Goal: Information Seeking & Learning: Check status

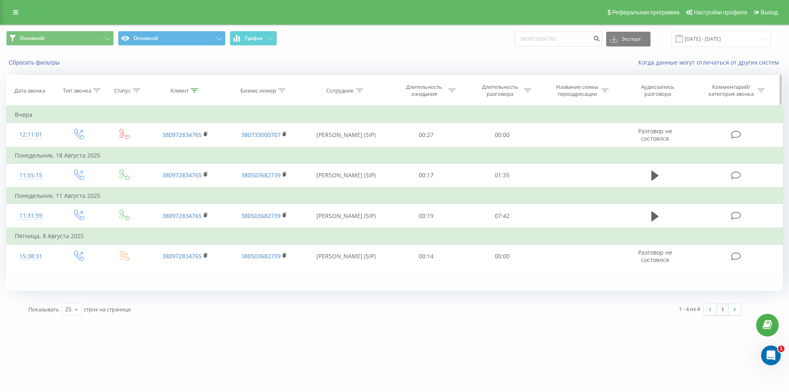
click at [361, 92] on icon at bounding box center [359, 90] width 7 height 4
click at [347, 146] on input "text" at bounding box center [346, 149] width 72 height 14
type input "r"
type input "Коротич"
click at [364, 164] on span "OK" at bounding box center [363, 165] width 23 height 13
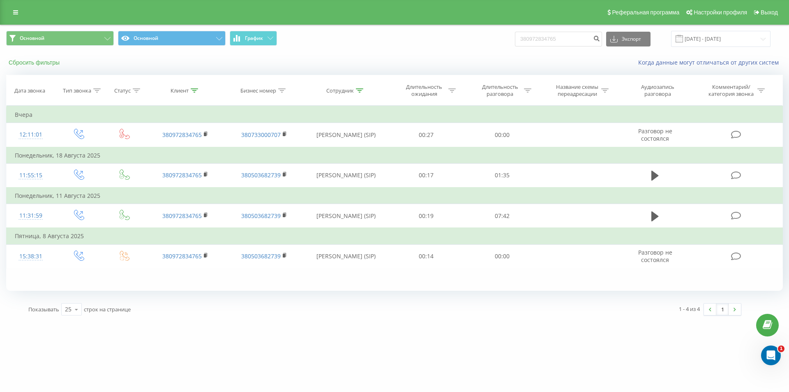
click at [39, 63] on button "Сбросить фильтры" at bounding box center [35, 62] width 58 height 7
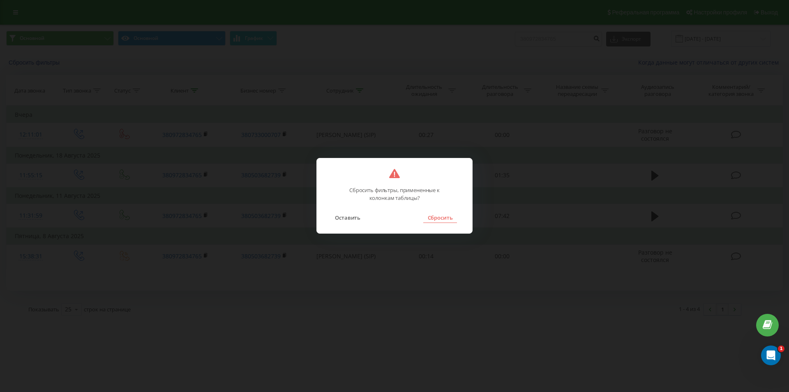
click at [431, 217] on button "Сбросить" at bounding box center [439, 217] width 33 height 11
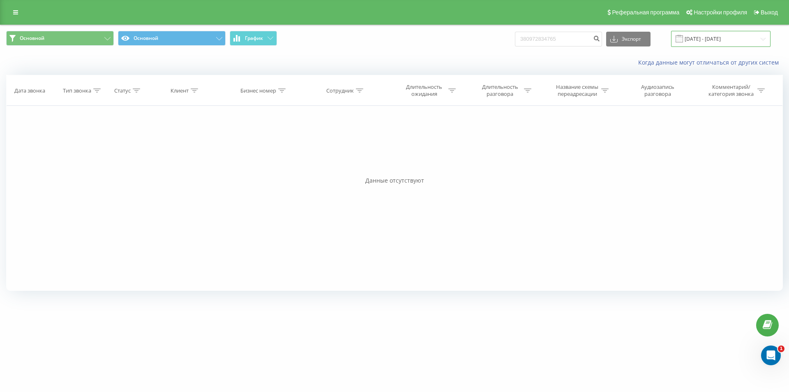
click at [694, 35] on input "21.05.2025 - 21.08.2025" at bounding box center [720, 39] width 99 height 16
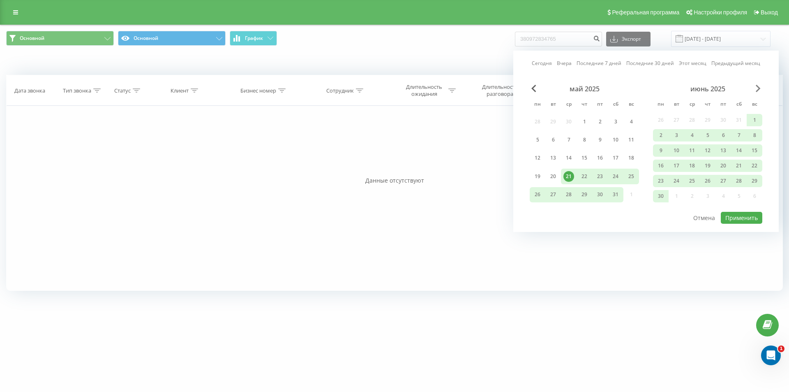
click at [757, 88] on span "Next Month" at bounding box center [758, 88] width 5 height 7
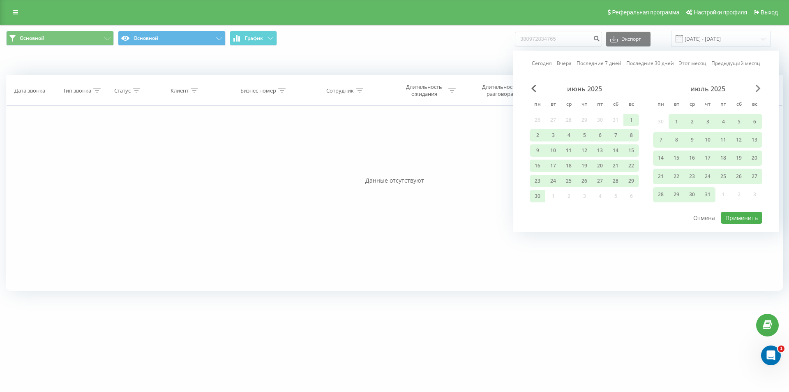
click at [757, 88] on span "Next Month" at bounding box center [758, 88] width 5 height 7
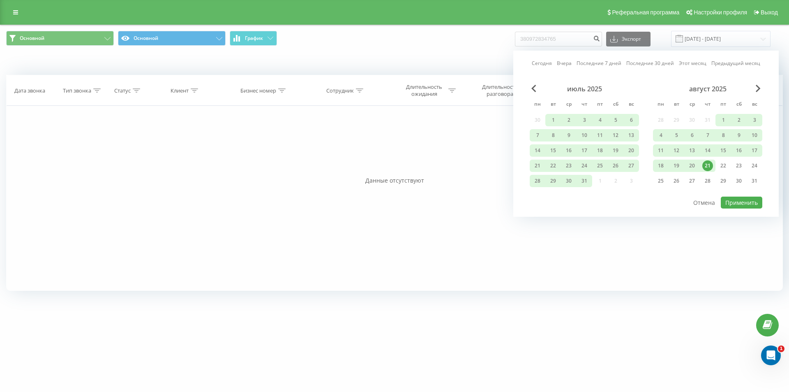
click at [705, 164] on div "21" at bounding box center [707, 165] width 11 height 11
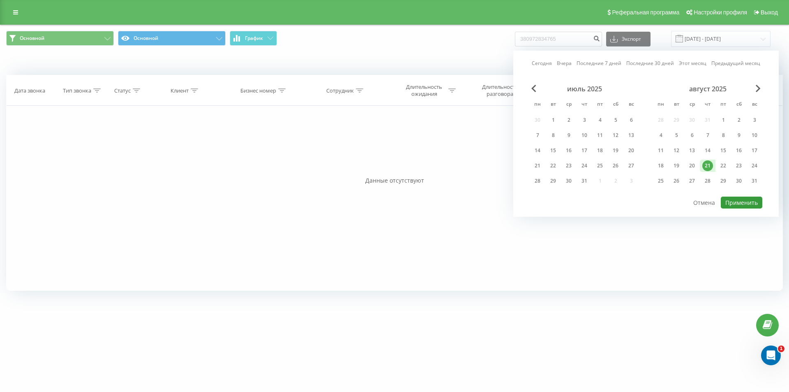
click at [742, 203] on button "Применить" at bounding box center [742, 202] width 42 height 12
type input "21.08.2025 - 21.08.2025"
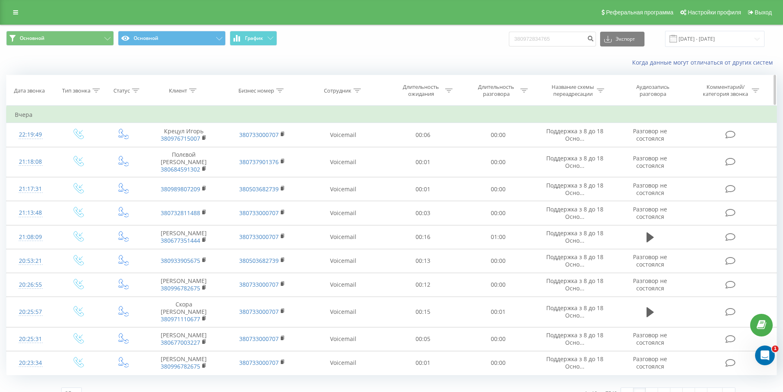
click at [356, 91] on icon at bounding box center [356, 90] width 7 height 4
click at [350, 147] on input "text" at bounding box center [343, 149] width 72 height 14
click at [362, 166] on span "OK" at bounding box center [360, 165] width 23 height 13
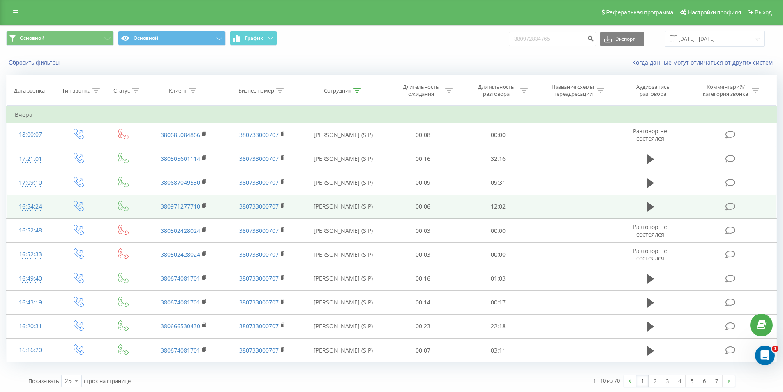
scroll to position [1, 0]
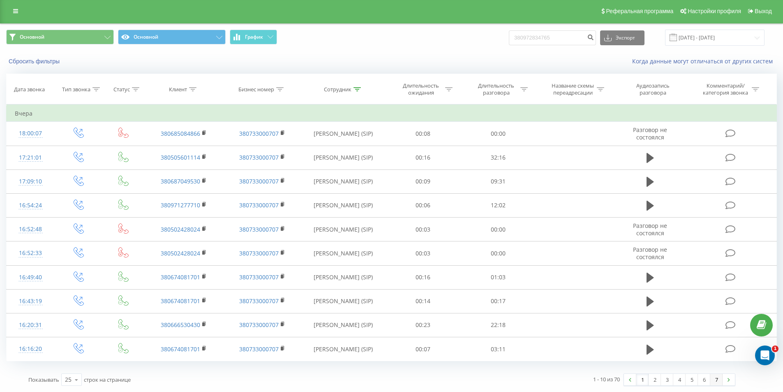
click at [718, 380] on link "7" at bounding box center [716, 380] width 12 height 12
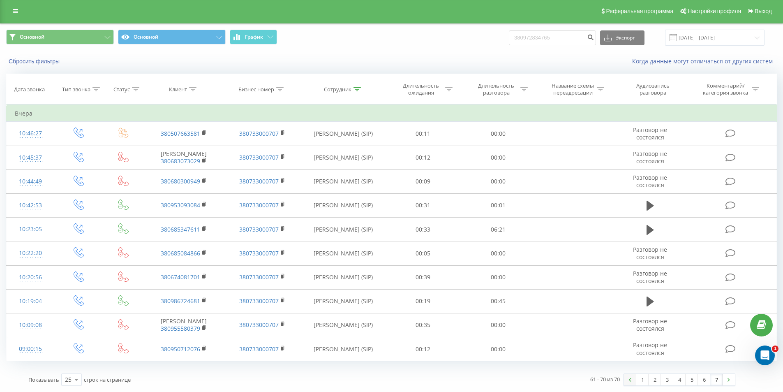
click at [628, 381] on link at bounding box center [630, 380] width 12 height 12
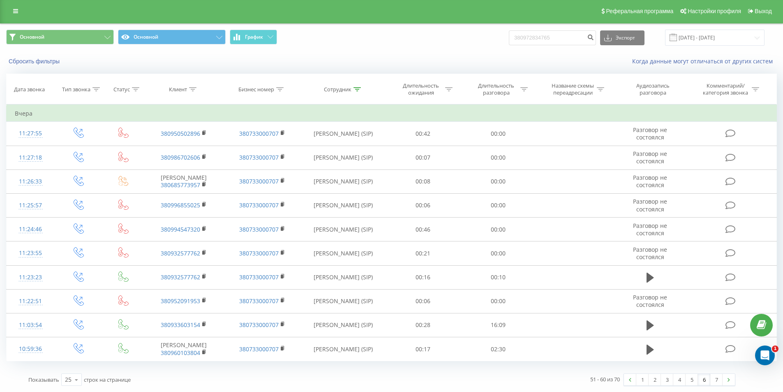
scroll to position [8, 0]
click at [633, 379] on link at bounding box center [630, 380] width 12 height 12
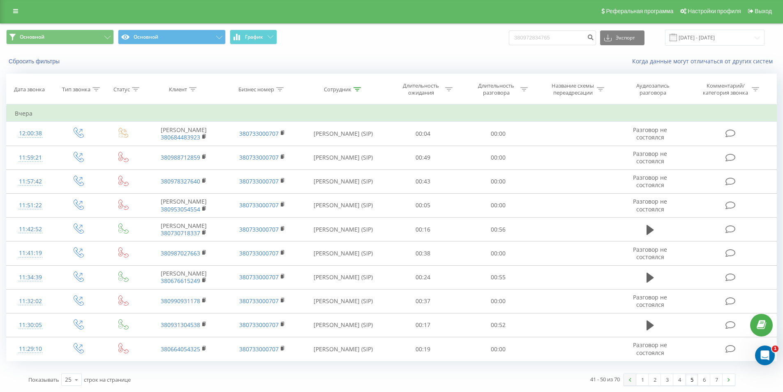
click at [630, 378] on img at bounding box center [630, 380] width 2 height 4
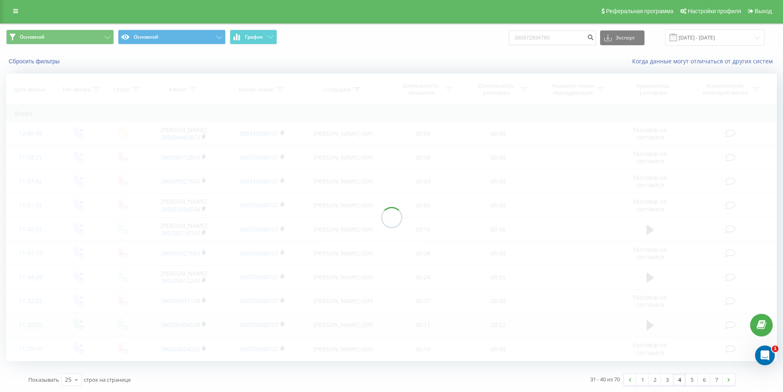
scroll to position [1, 0]
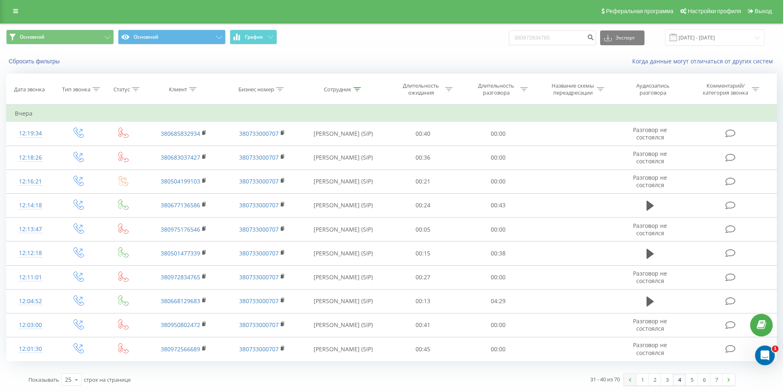
click at [626, 381] on link at bounding box center [630, 380] width 12 height 12
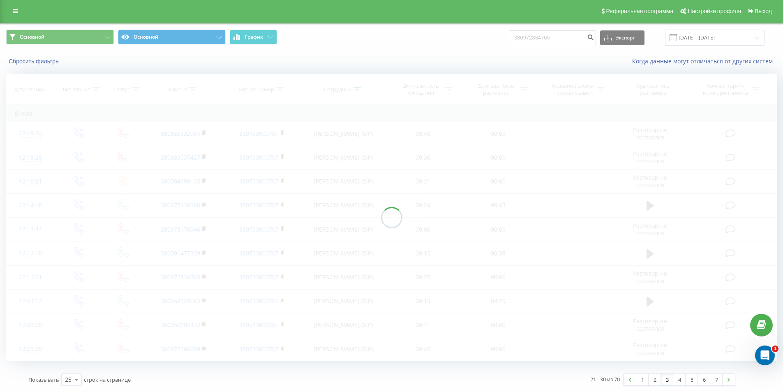
scroll to position [8, 0]
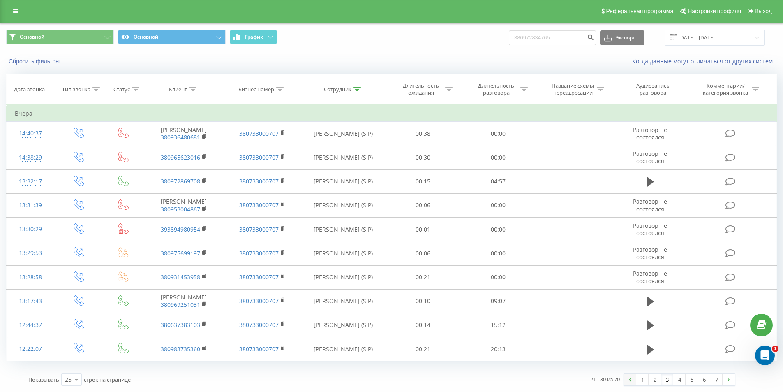
click at [628, 383] on link at bounding box center [630, 380] width 12 height 12
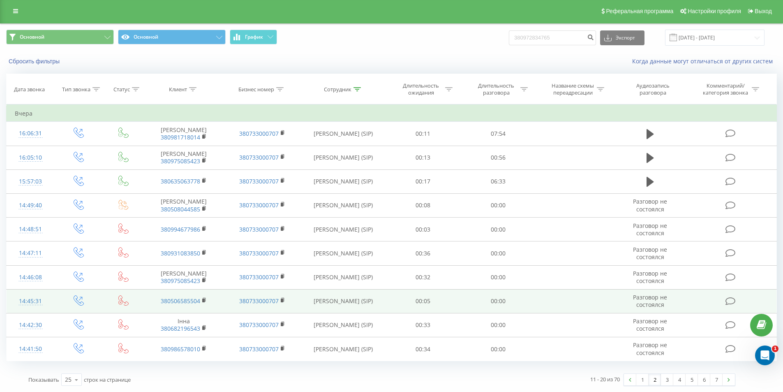
scroll to position [28, 0]
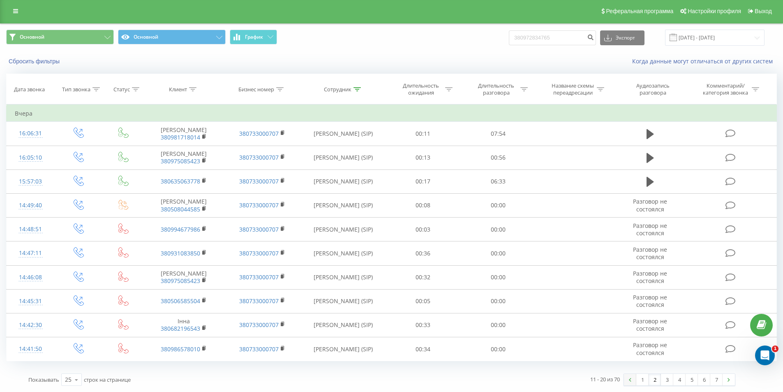
click at [630, 378] on img at bounding box center [630, 380] width 2 height 4
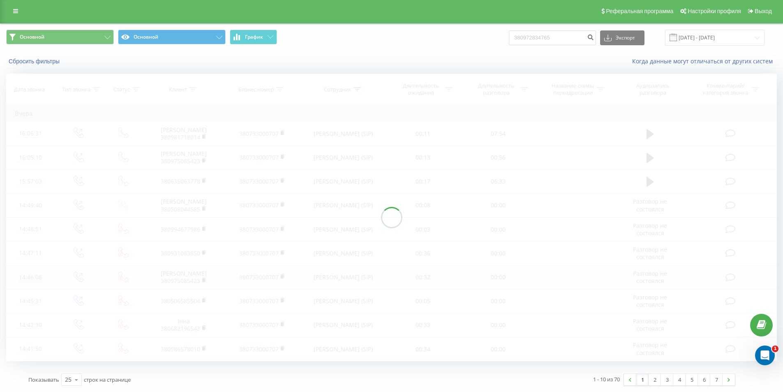
scroll to position [1, 0]
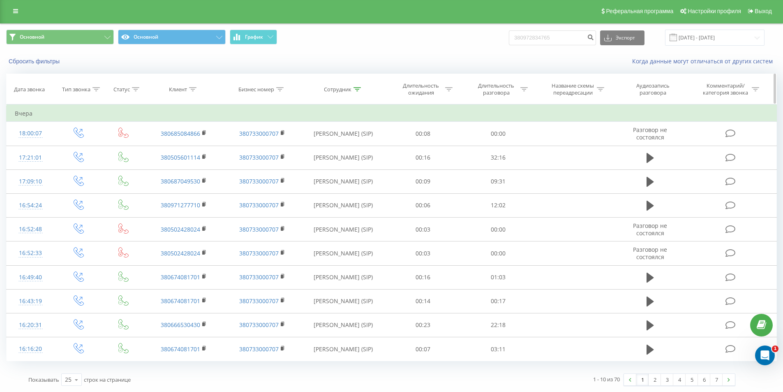
click at [355, 89] on icon at bounding box center [356, 89] width 7 height 4
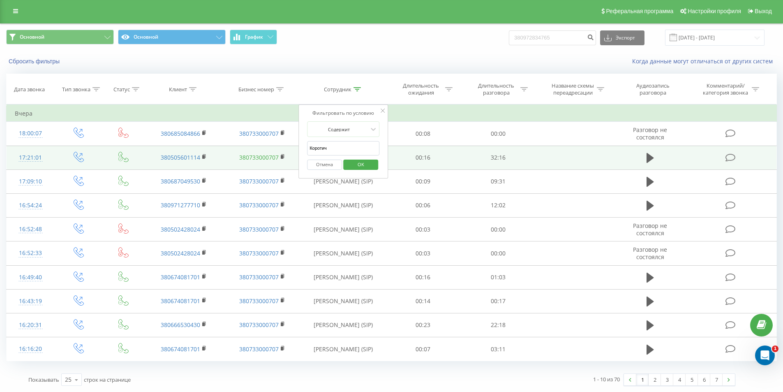
drag, startPoint x: 354, startPoint y: 148, endPoint x: 256, endPoint y: 156, distance: 98.2
click at [258, 156] on table "Фильтровать по условию Равно Введите значение Отмена OK Фильтровать по условию …" at bounding box center [391, 232] width 771 height 256
type input "лісова"
click button "OK" at bounding box center [360, 164] width 35 height 10
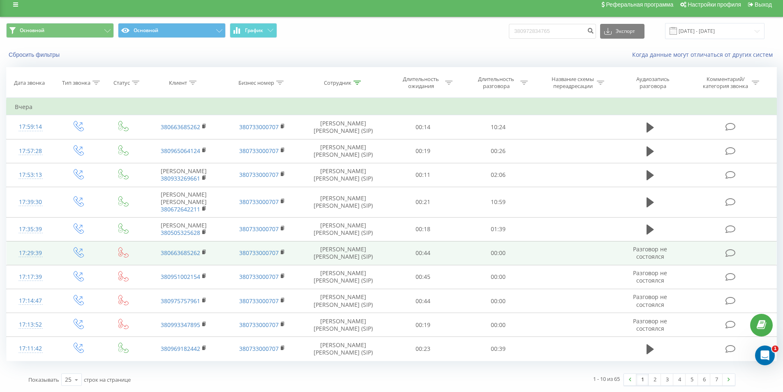
scroll to position [20, 0]
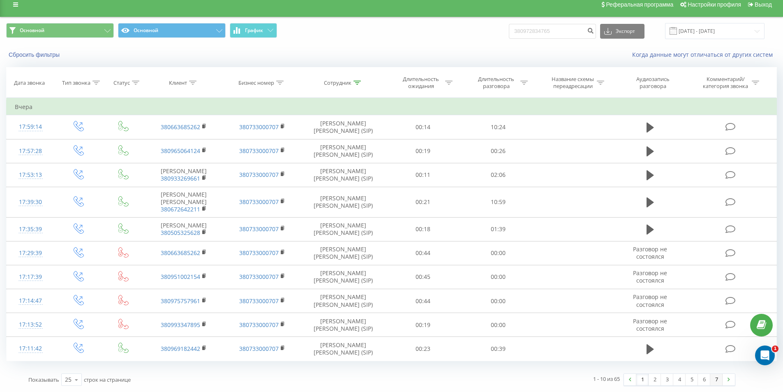
click at [720, 380] on link "7" at bounding box center [716, 380] width 12 height 12
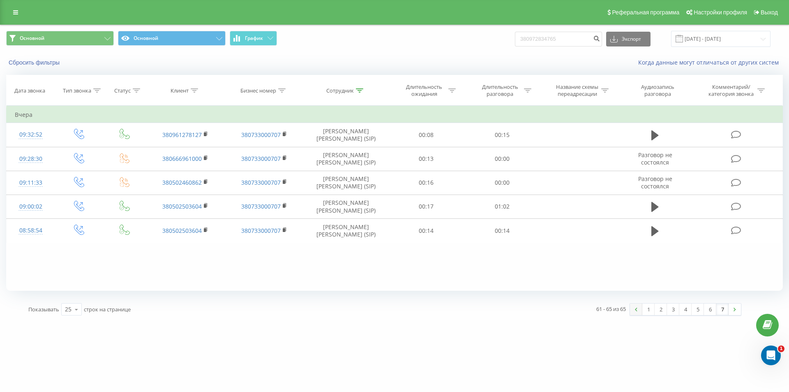
click at [638, 312] on link at bounding box center [636, 309] width 12 height 12
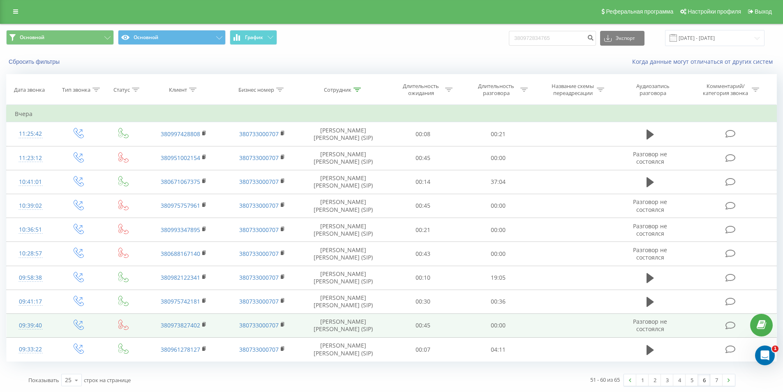
scroll to position [1, 0]
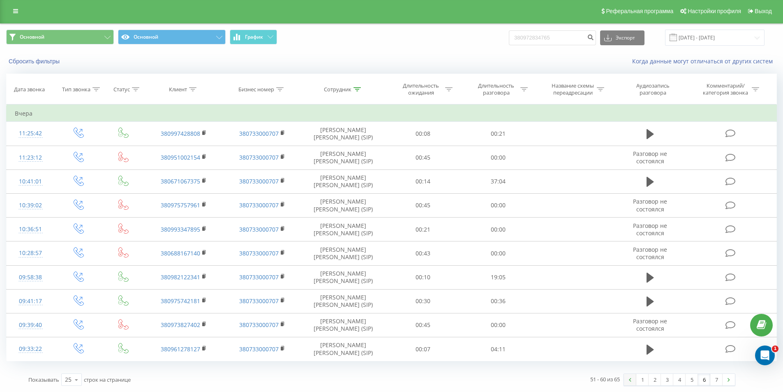
click at [632, 378] on link at bounding box center [630, 380] width 12 height 12
click at [732, 381] on link at bounding box center [728, 380] width 12 height 12
click at [632, 378] on link at bounding box center [630, 380] width 12 height 12
click at [634, 377] on link at bounding box center [630, 380] width 12 height 12
click at [630, 381] on link at bounding box center [630, 380] width 12 height 12
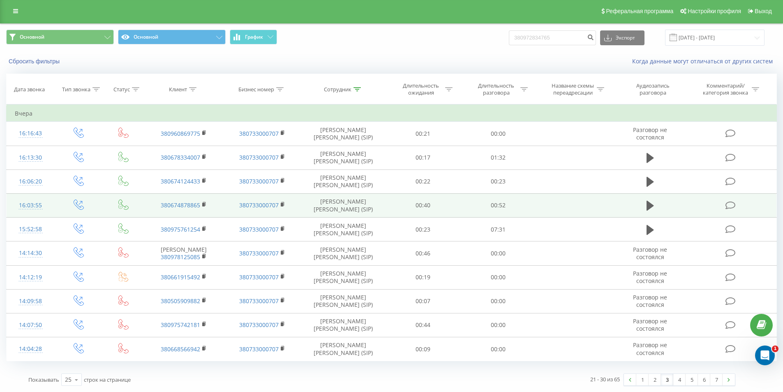
scroll to position [8, 0]
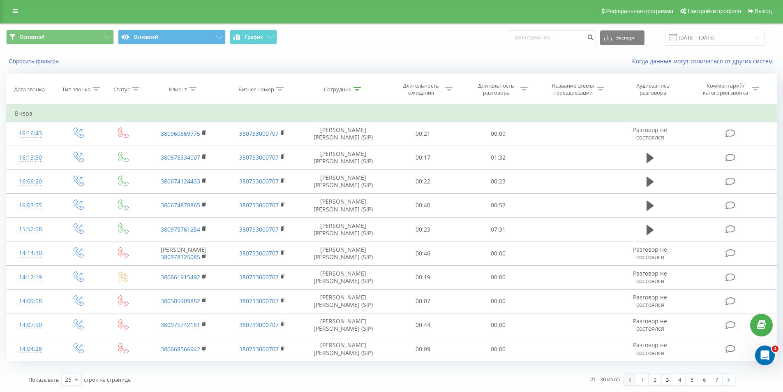
click at [630, 380] on img at bounding box center [630, 380] width 2 height 4
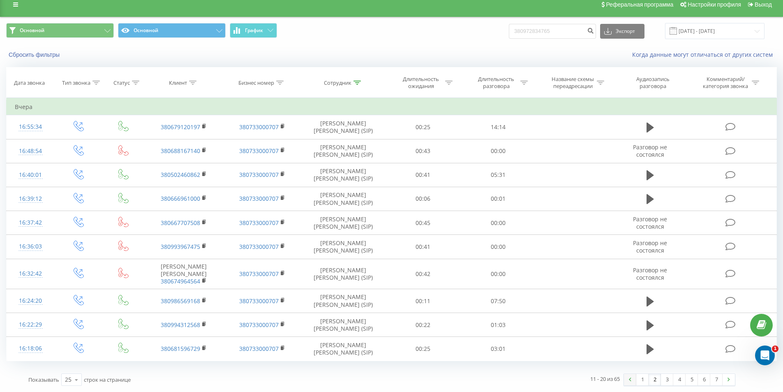
click at [630, 381] on img at bounding box center [630, 379] width 2 height 4
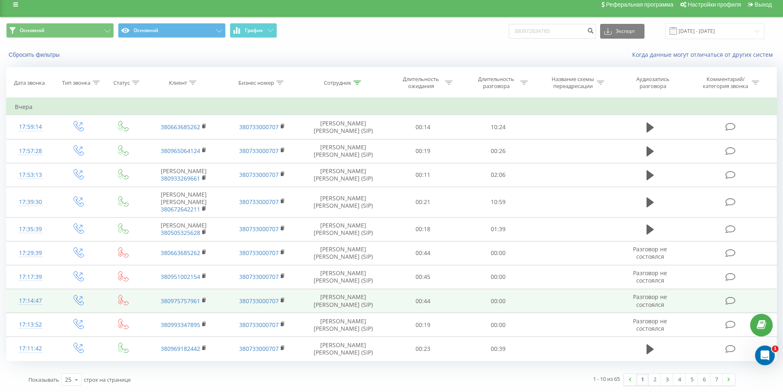
scroll to position [20, 0]
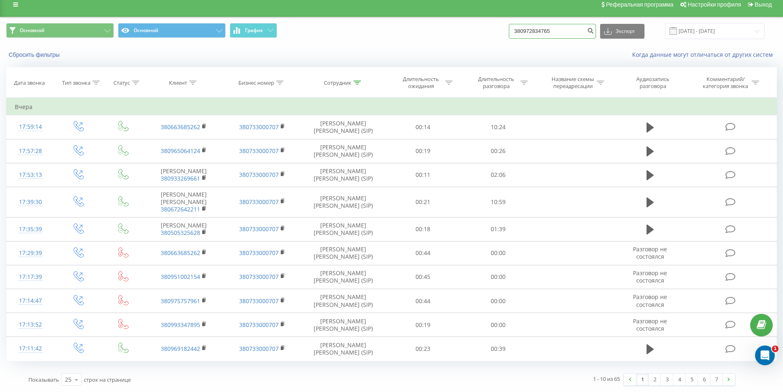
drag, startPoint x: 563, startPoint y: 21, endPoint x: 432, endPoint y: 28, distance: 131.3
click at [432, 28] on div "Основной Основной График 380972834765 Экспорт .csv .xls .xlsx 21.08.2025 - 21.0…" at bounding box center [391, 31] width 782 height 28
paste input "92607232"
type input "380992607232"
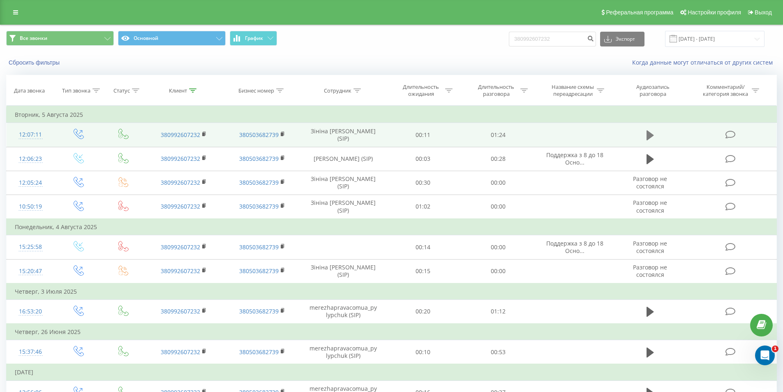
click at [649, 133] on icon at bounding box center [649, 135] width 7 height 10
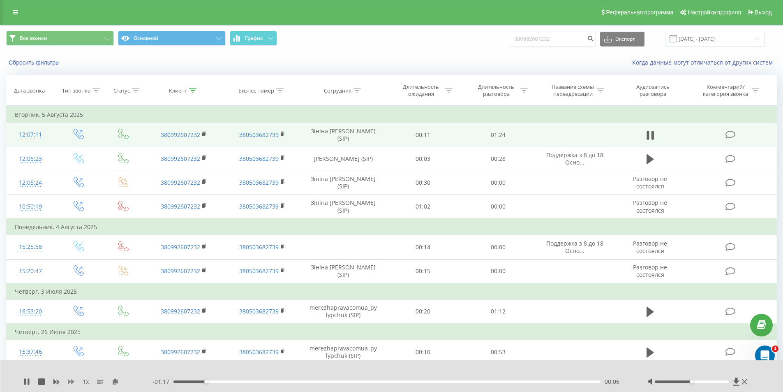
click at [71, 381] on icon at bounding box center [71, 381] width 7 height 7
click at [120, 378] on icon at bounding box center [120, 381] width 7 height 6
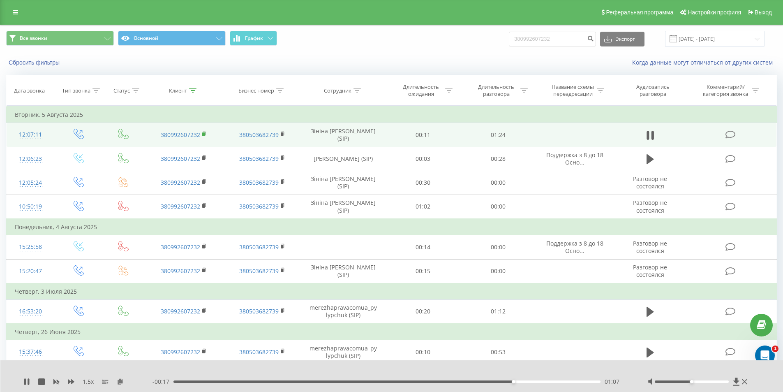
click at [206, 132] on icon at bounding box center [204, 134] width 5 height 6
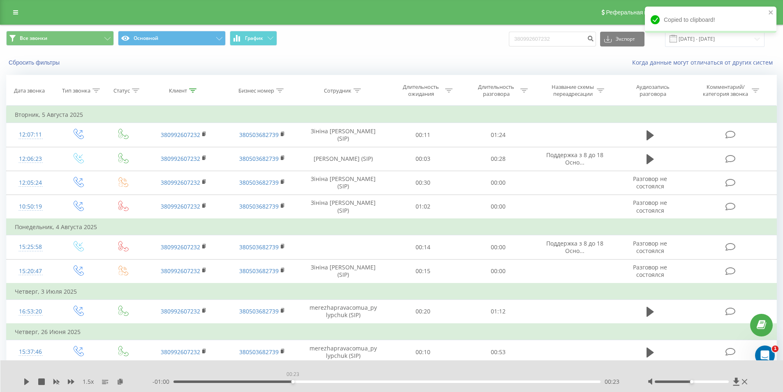
click at [291, 380] on div "00:23" at bounding box center [386, 381] width 427 height 2
click at [26, 379] on icon at bounding box center [26, 381] width 5 height 7
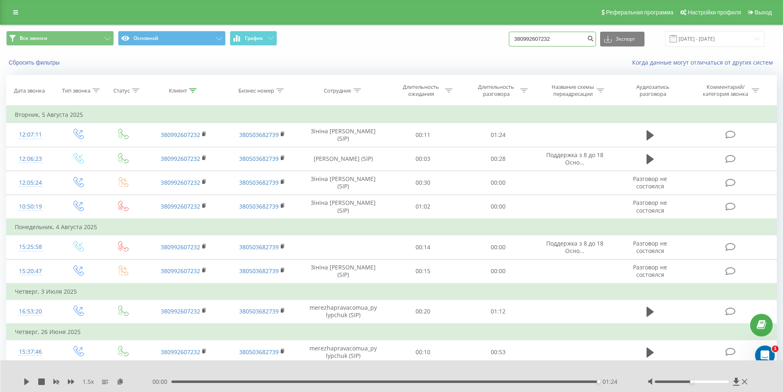
drag, startPoint x: 560, startPoint y: 40, endPoint x: 455, endPoint y: 52, distance: 106.3
click at [455, 52] on div "Все звонки Основной График 380992607232 Экспорт .csv .xls .xlsx 22.05.2025 - 22…" at bounding box center [391, 39] width 782 height 28
paste input "507703960"
type input "380507703960"
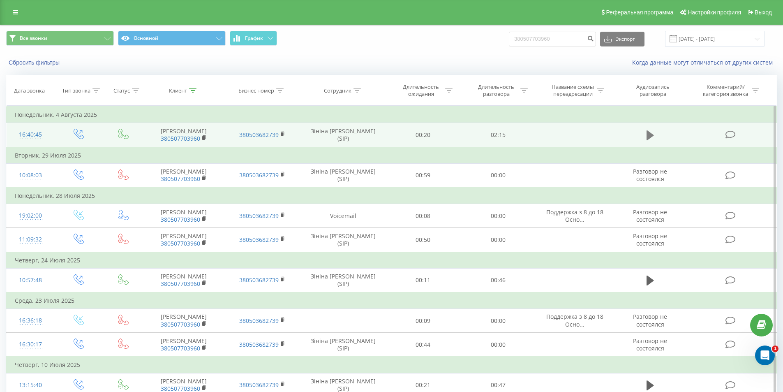
click at [649, 139] on icon at bounding box center [649, 135] width 7 height 10
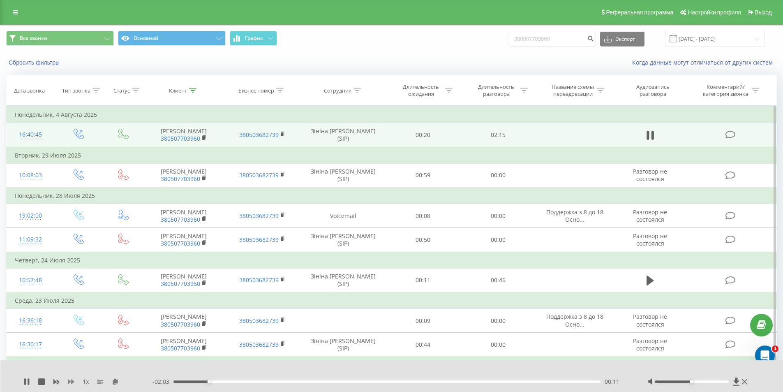
click at [70, 382] on icon at bounding box center [71, 381] width 7 height 7
click at [121, 380] on icon at bounding box center [120, 381] width 7 height 6
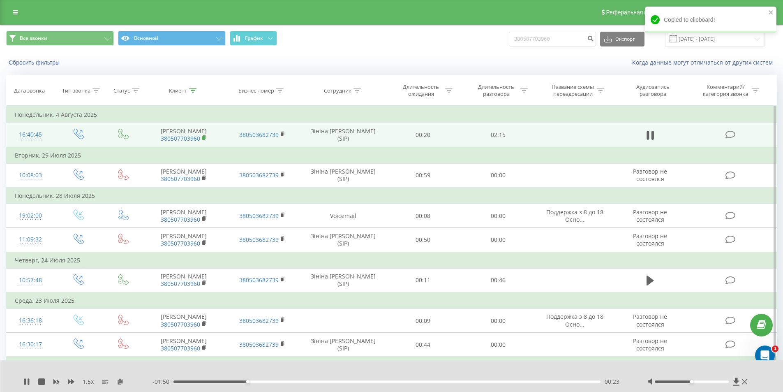
click at [204, 140] on rect at bounding box center [203, 138] width 2 height 4
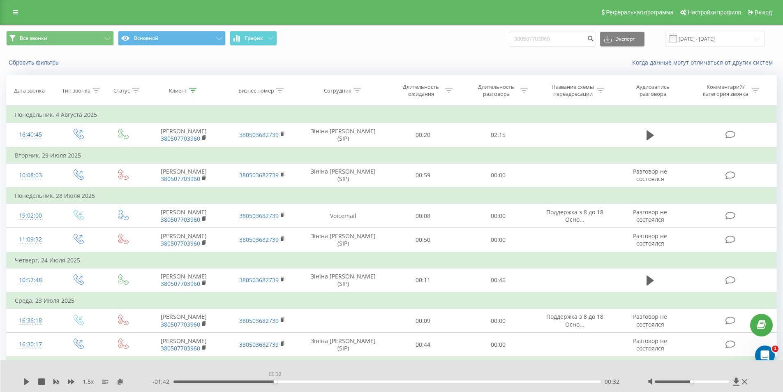
click at [273, 381] on div "00:32" at bounding box center [386, 381] width 427 height 2
click at [26, 380] on icon at bounding box center [26, 381] width 5 height 7
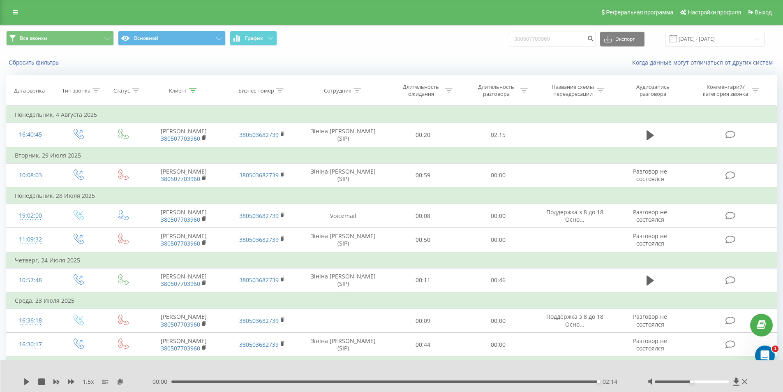
click at [250, 381] on div "02:14" at bounding box center [384, 381] width 427 height 2
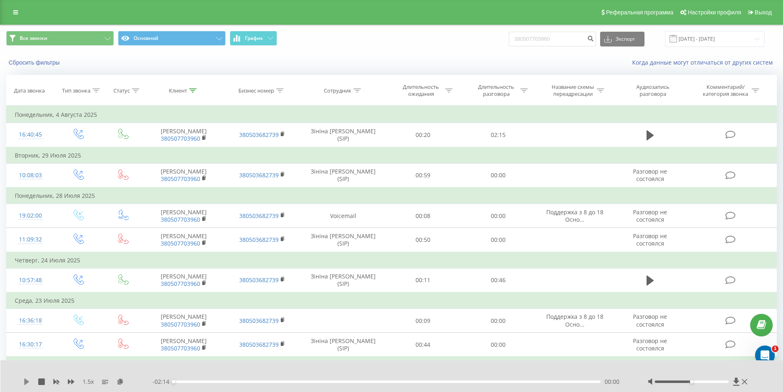
click at [26, 380] on icon at bounding box center [26, 381] width 5 height 7
click at [27, 381] on icon at bounding box center [26, 381] width 7 height 7
drag, startPoint x: 556, startPoint y: 37, endPoint x: 375, endPoint y: 46, distance: 181.5
click at [383, 46] on div "Все звонки Основной График 380507703960 Экспорт .csv .xls .xlsx 22.05.2025 - 22…" at bounding box center [391, 39] width 771 height 16
paste input "660777445"
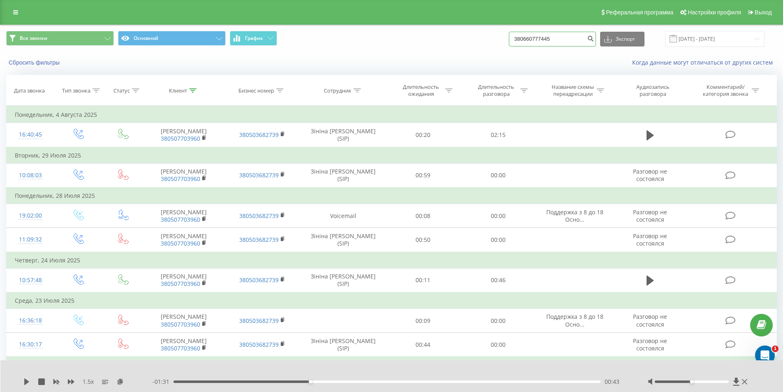
type input "380660777445"
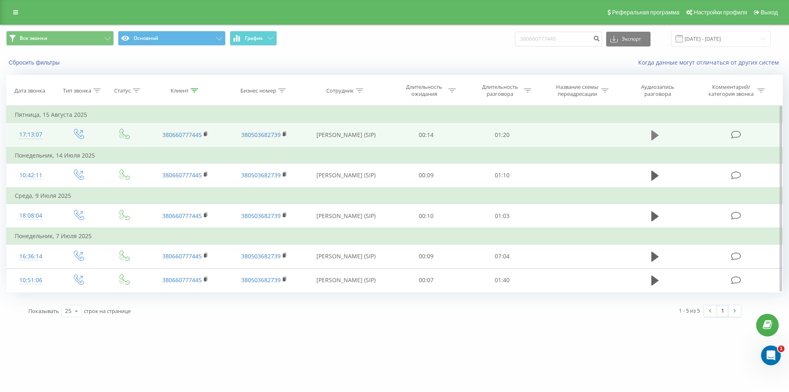
click at [652, 136] on icon at bounding box center [654, 135] width 7 height 10
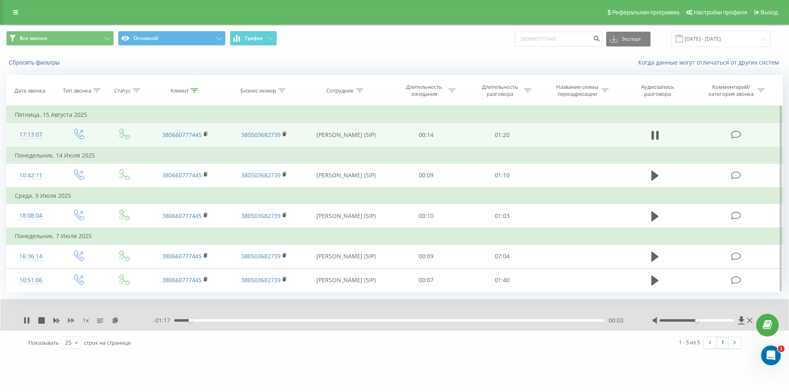
click at [69, 321] on icon at bounding box center [71, 320] width 7 height 5
click at [119, 320] on icon at bounding box center [120, 320] width 7 height 6
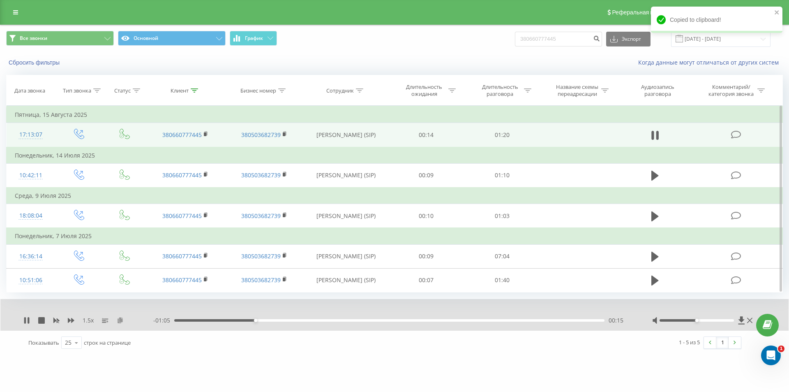
click at [118, 321] on icon at bounding box center [120, 320] width 7 height 6
click at [206, 135] on rect at bounding box center [205, 134] width 2 height 4
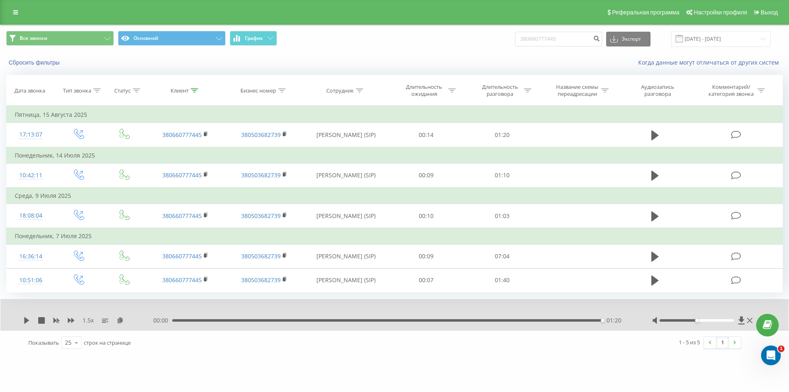
click at [218, 320] on div "01:20" at bounding box center [387, 320] width 430 height 2
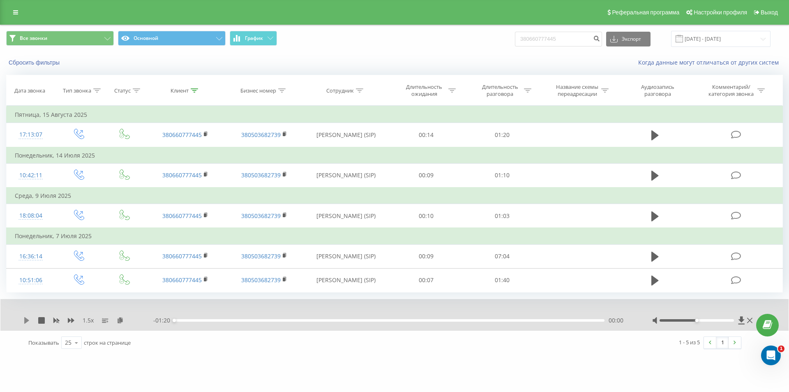
click at [24, 318] on icon at bounding box center [26, 320] width 7 height 7
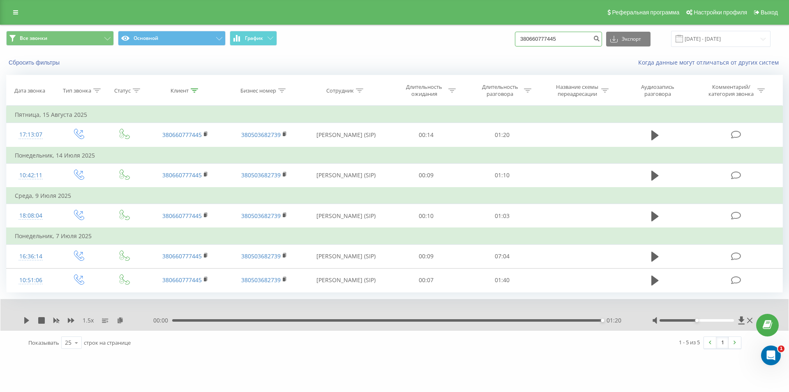
drag, startPoint x: 576, startPoint y: 38, endPoint x: 446, endPoint y: 42, distance: 129.5
click at [447, 42] on div "Все звонки Основной График 380660777445 Экспорт .csv .xls .xlsx 22.05.2025 - 22…" at bounding box center [394, 39] width 777 height 16
paste input "969843871"
type input "380969843871"
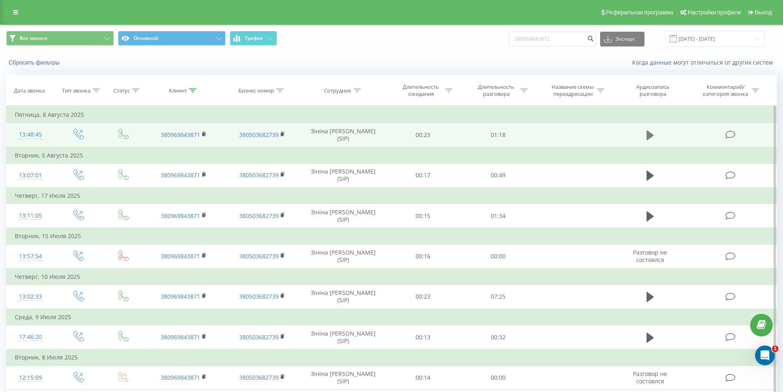
click at [648, 131] on icon at bounding box center [649, 135] width 7 height 12
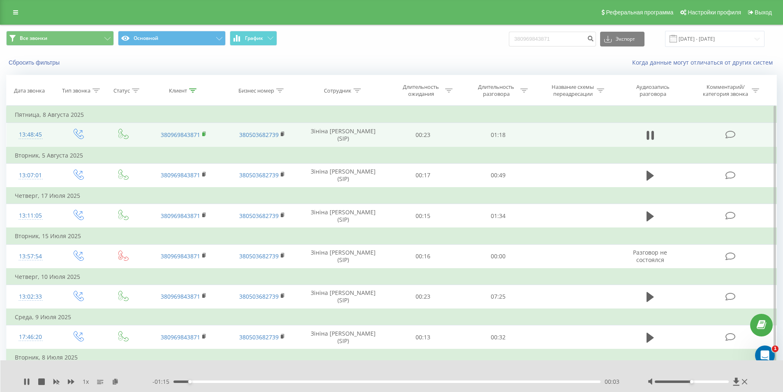
click at [203, 133] on rect at bounding box center [203, 134] width 2 height 4
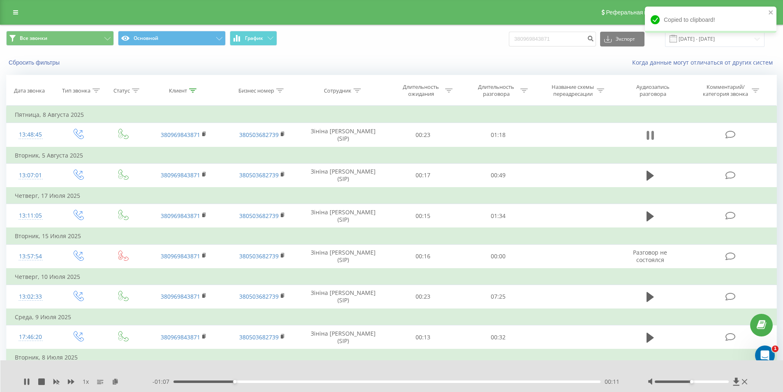
click at [648, 133] on icon at bounding box center [647, 135] width 2 height 9
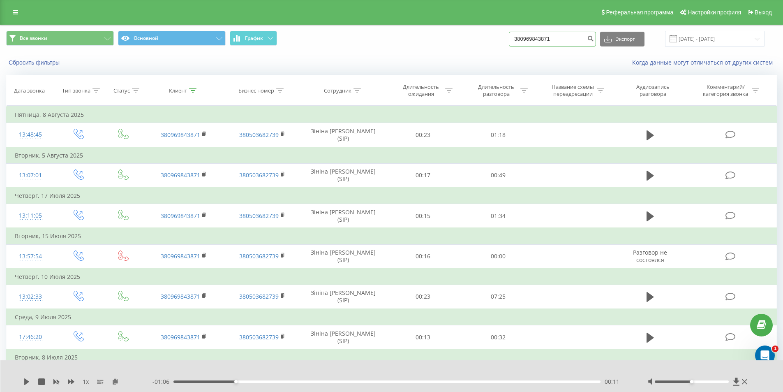
drag, startPoint x: 571, startPoint y: 35, endPoint x: 435, endPoint y: 47, distance: 137.0
click at [439, 47] on div "Все звонки Основной График 380969843871 Экспорт .csv .xls .xlsx 22.05.2025 - 22…" at bounding box center [391, 39] width 782 height 28
paste input "73574213"
type input "380973574213"
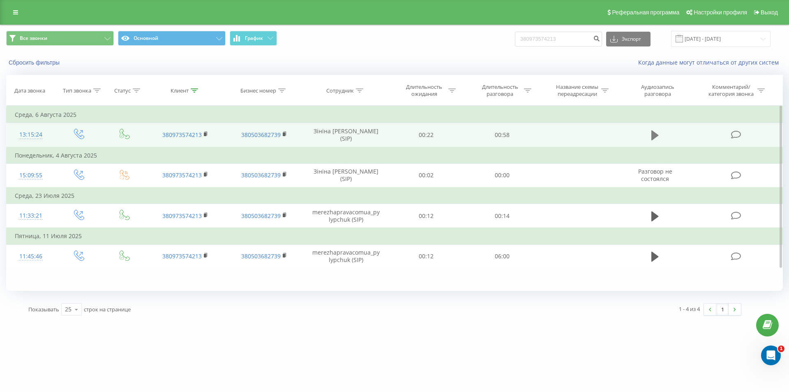
click at [654, 133] on icon at bounding box center [654, 135] width 7 height 10
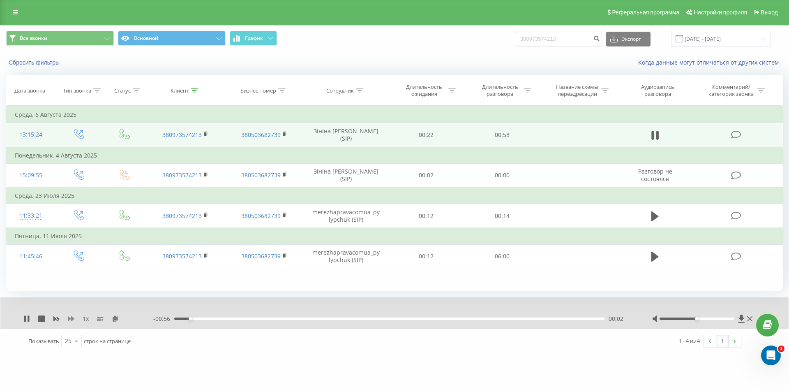
click at [69, 318] on icon at bounding box center [71, 318] width 7 height 5
click at [121, 321] on icon at bounding box center [120, 318] width 7 height 6
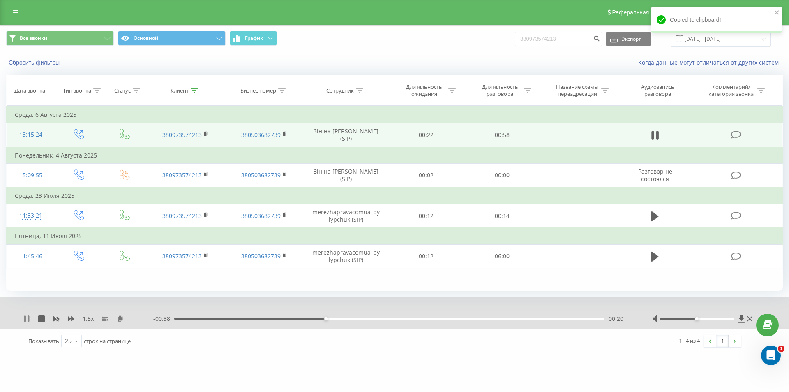
click at [24, 320] on icon at bounding box center [25, 318] width 2 height 7
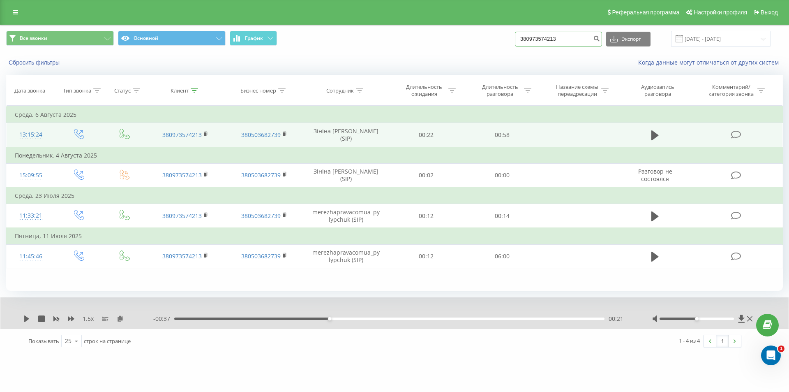
drag, startPoint x: 566, startPoint y: 42, endPoint x: 439, endPoint y: 42, distance: 127.0
click at [440, 42] on div "Все звонки Основной График 380973574213 Экспорт .csv .xls .xlsx [DATE] - [DATE]" at bounding box center [394, 39] width 777 height 16
paste input "50928708"
type input "380509287083"
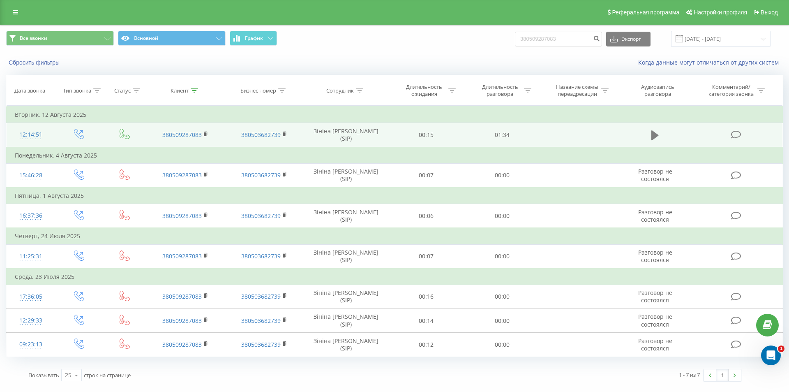
click at [653, 135] on icon at bounding box center [654, 135] width 7 height 10
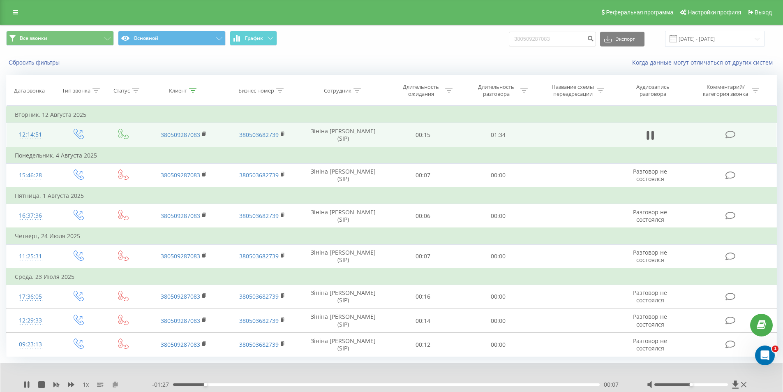
click at [115, 384] on icon at bounding box center [115, 384] width 7 height 6
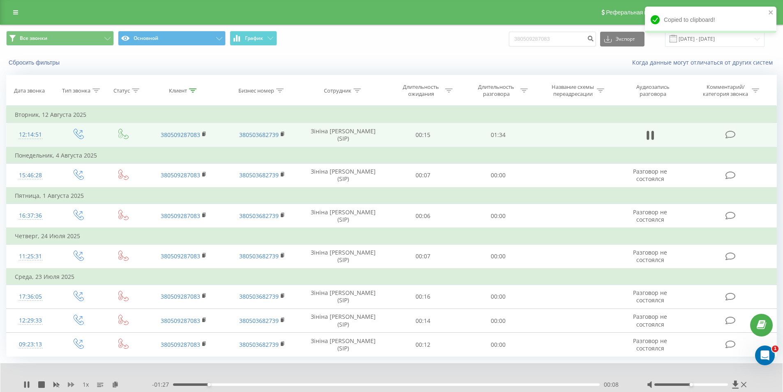
click at [72, 385] on icon at bounding box center [71, 384] width 7 height 5
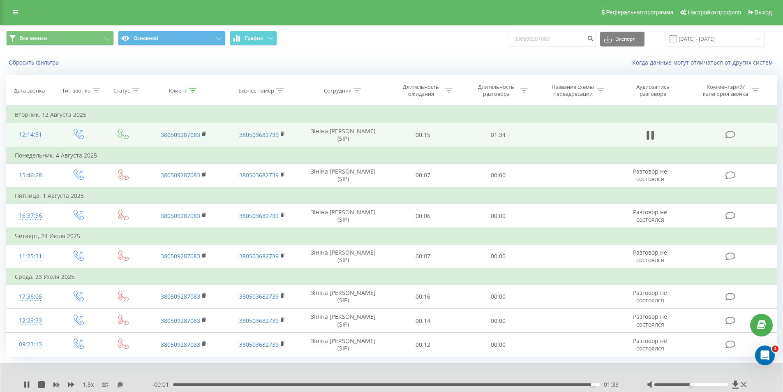
click at [199, 383] on div "01:33" at bounding box center [386, 384] width 427 height 2
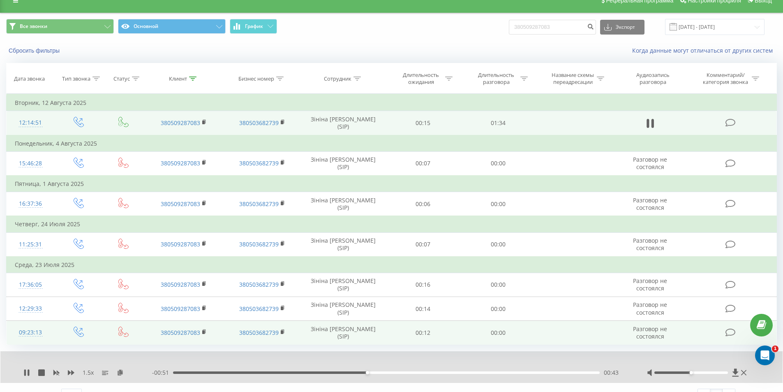
scroll to position [27, 0]
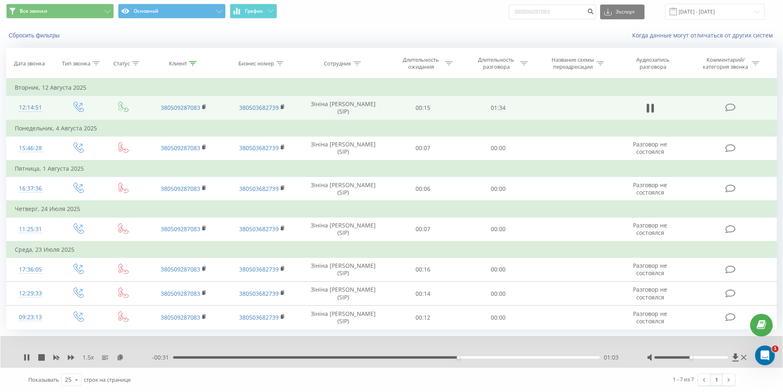
click at [253, 358] on div "01:03" at bounding box center [386, 357] width 427 height 2
click at [206, 107] on icon at bounding box center [204, 107] width 5 height 6
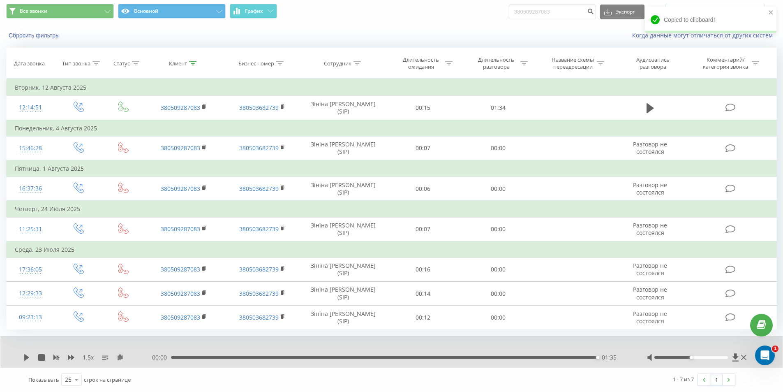
click at [332, 358] on div "01:35" at bounding box center [384, 357] width 427 height 2
click at [26, 358] on icon at bounding box center [26, 357] width 5 height 7
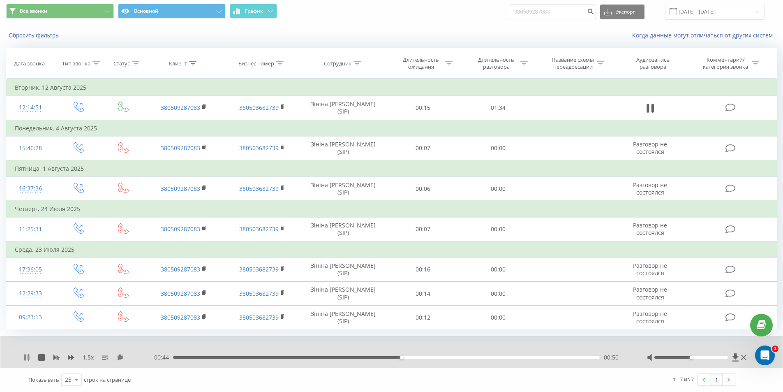
click at [28, 356] on icon at bounding box center [29, 357] width 2 height 7
click at [28, 357] on icon at bounding box center [26, 357] width 5 height 7
click at [29, 356] on icon at bounding box center [29, 357] width 2 height 7
click at [25, 358] on icon at bounding box center [26, 357] width 5 height 7
click at [295, 358] on div "00:27" at bounding box center [386, 357] width 427 height 2
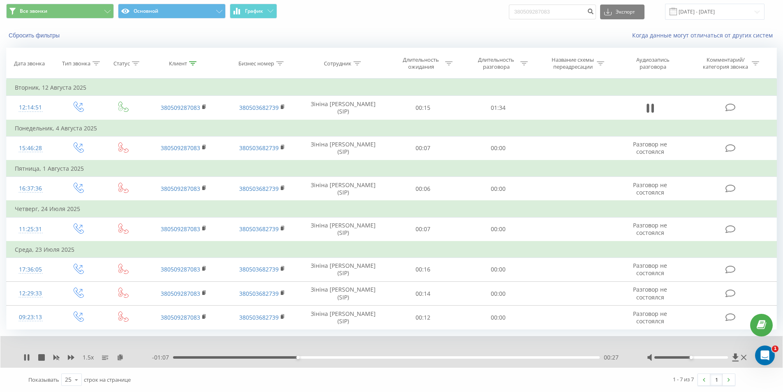
click at [270, 357] on div "00:27" at bounding box center [386, 357] width 427 height 2
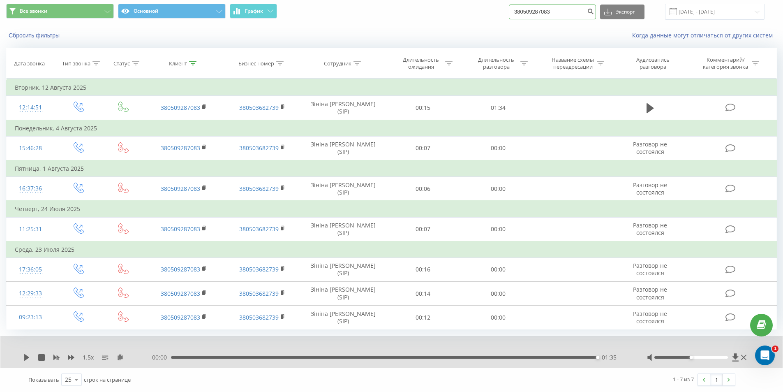
drag, startPoint x: 556, startPoint y: 13, endPoint x: 494, endPoint y: 16, distance: 61.7
click at [494, 16] on div "Все звонки Основной График 380509287083 Экспорт .csv .xls .xlsx 22.05.2025 - 22…" at bounding box center [391, 12] width 771 height 16
drag, startPoint x: 560, startPoint y: 12, endPoint x: 436, endPoint y: 21, distance: 124.8
click at [438, 21] on div "Все звонки Основной График 380509287083 Экспорт .csv .xls .xlsx 22.05.2025 - 22…" at bounding box center [391, 12] width 782 height 28
paste input "2907874"
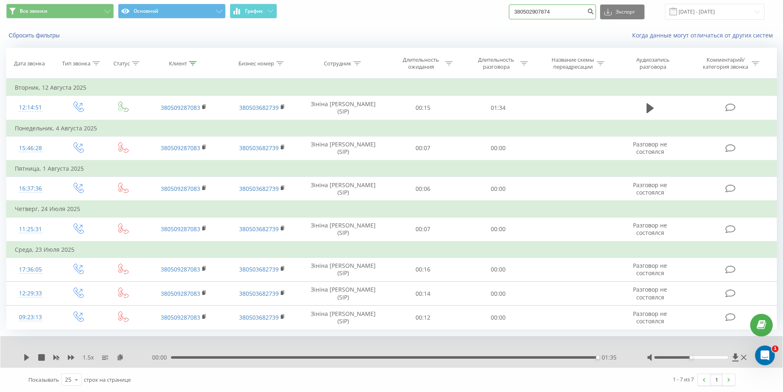
type input "380502907874"
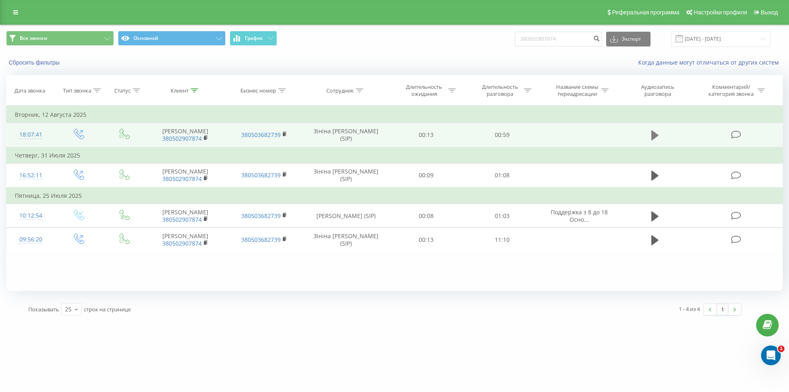
click at [651, 134] on icon at bounding box center [654, 135] width 7 height 12
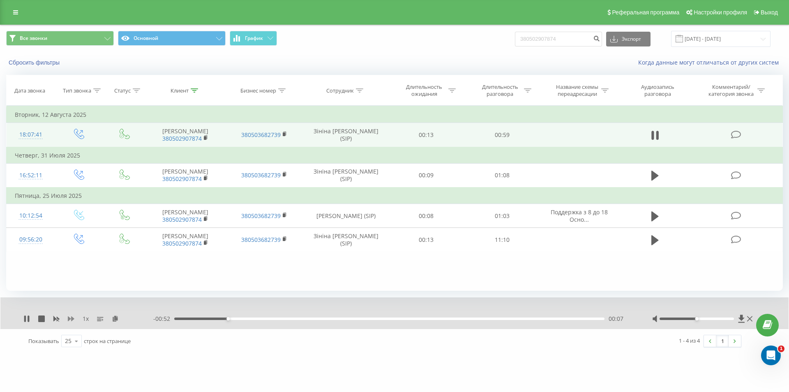
click at [68, 316] on icon at bounding box center [71, 318] width 7 height 7
click at [68, 315] on icon at bounding box center [71, 318] width 7 height 7
click at [120, 321] on icon at bounding box center [120, 318] width 7 height 6
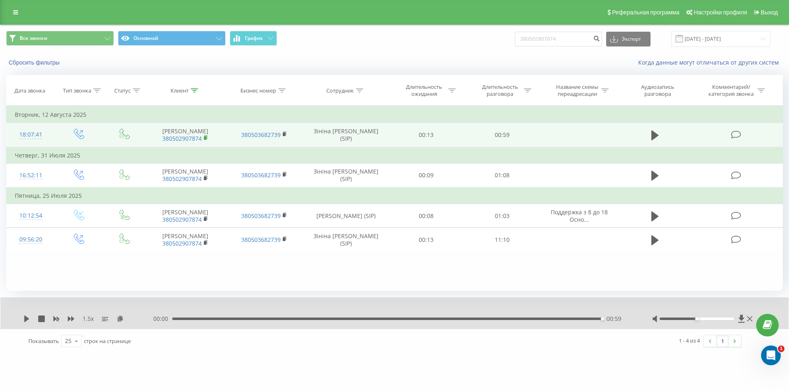
click at [207, 135] on icon at bounding box center [206, 138] width 5 height 6
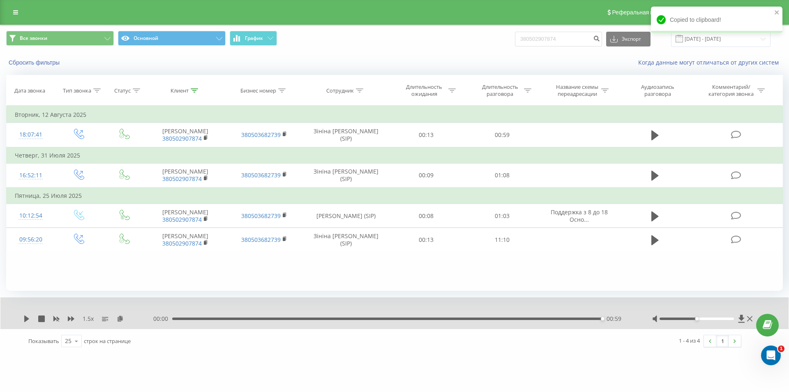
click at [252, 318] on div "00:59" at bounding box center [387, 318] width 430 height 2
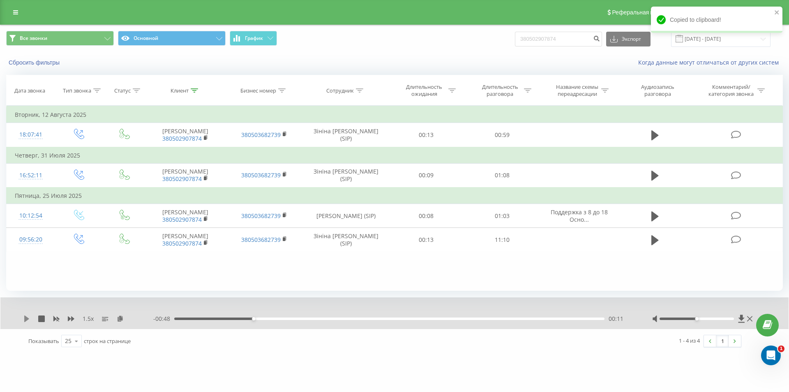
click at [26, 319] on icon at bounding box center [26, 318] width 5 height 7
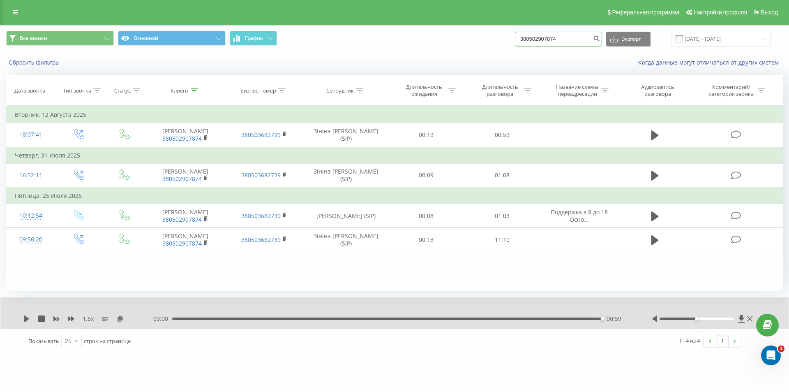
drag, startPoint x: 577, startPoint y: 36, endPoint x: 367, endPoint y: 54, distance: 209.9
click at [390, 55] on div "Все звонки Основной График 380502907874 Экспорт .csv .xls .xlsx [DATE] - [DATE]…" at bounding box center [394, 48] width 788 height 47
paste input "0687531611"
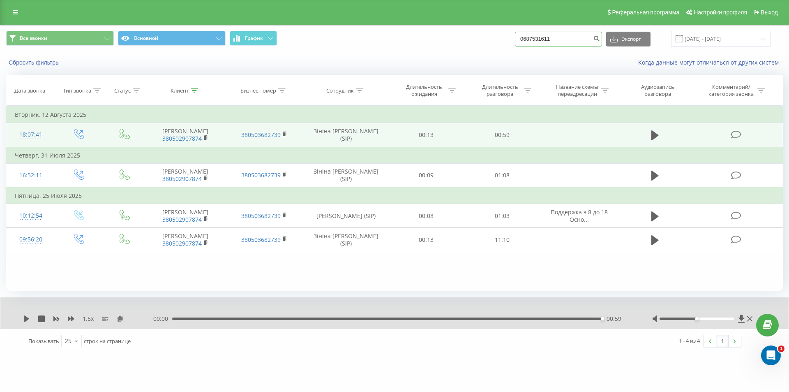
type input "0687531611"
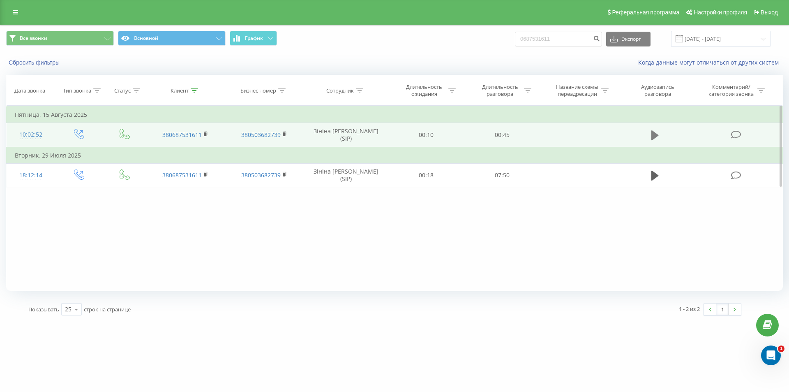
click at [654, 133] on icon at bounding box center [654, 135] width 7 height 10
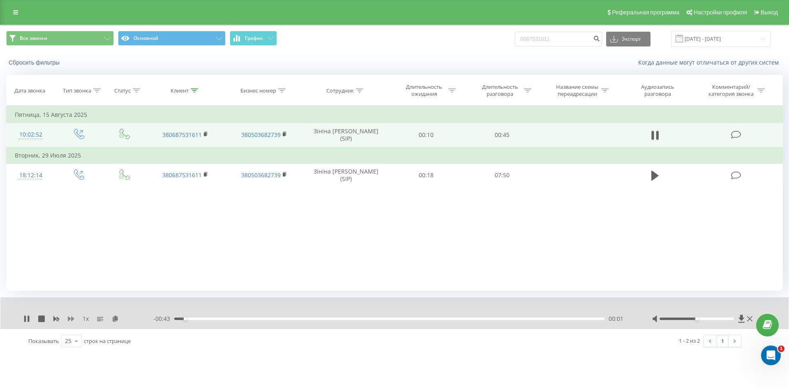
click at [71, 317] on icon at bounding box center [71, 318] width 7 height 7
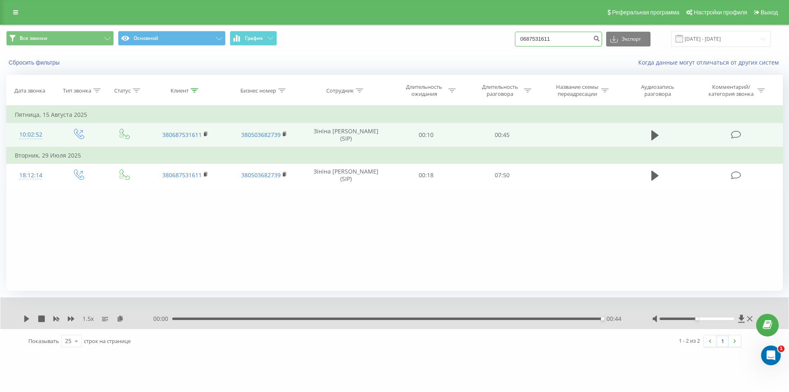
drag, startPoint x: 562, startPoint y: 36, endPoint x: 429, endPoint y: 34, distance: 133.6
click at [429, 35] on div "Все звонки Основной График 0687531611 Экспорт .csv .xls .xlsx [DATE] - [DATE]" at bounding box center [394, 39] width 777 height 16
paste input "6101650"
type input "0686101650"
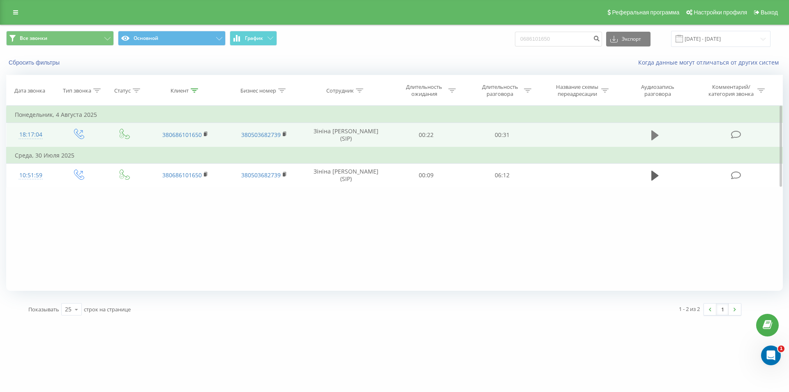
click at [657, 139] on icon at bounding box center [654, 135] width 7 height 12
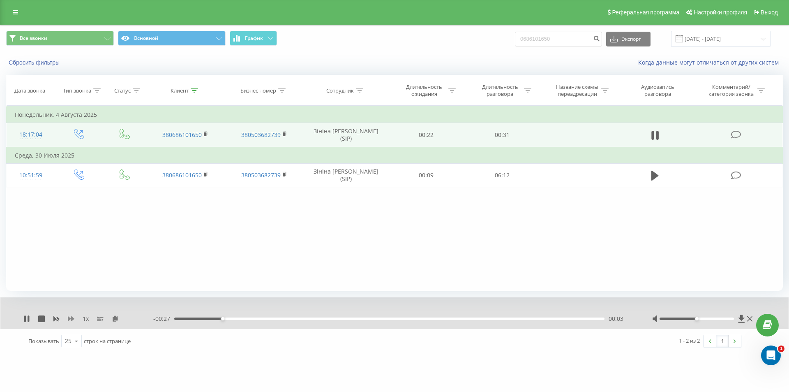
click at [72, 320] on icon at bounding box center [71, 318] width 7 height 5
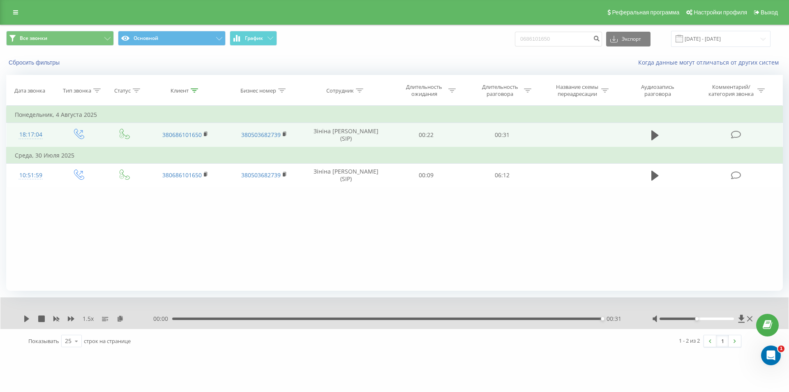
click at [194, 320] on div "00:00 00:31 00:31" at bounding box center [392, 318] width 478 height 8
click at [193, 318] on div "00:31" at bounding box center [387, 318] width 430 height 2
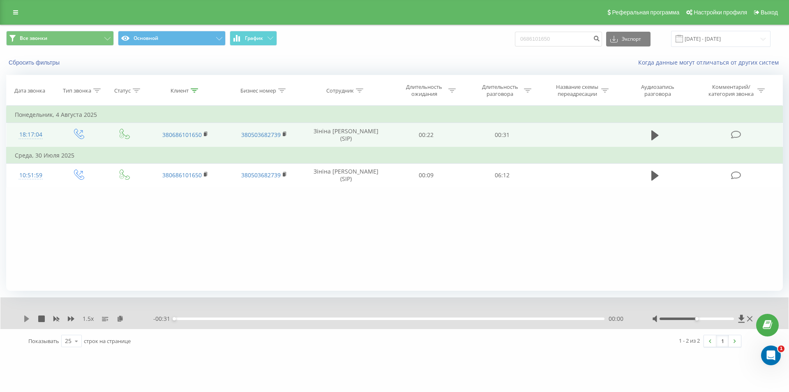
click at [28, 316] on icon at bounding box center [26, 318] width 7 height 7
click at [207, 133] on icon at bounding box center [205, 134] width 3 height 4
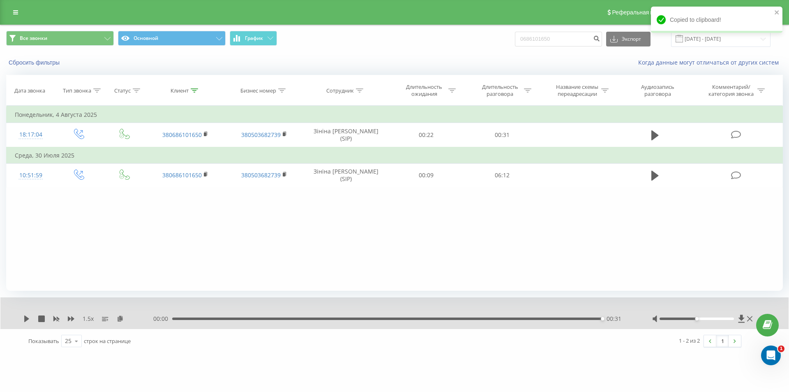
drag, startPoint x: 184, startPoint y: 318, endPoint x: 159, endPoint y: 324, distance: 26.1
click at [159, 324] on div "1.5 x 00:00 00:31 00:31" at bounding box center [394, 313] width 788 height 32
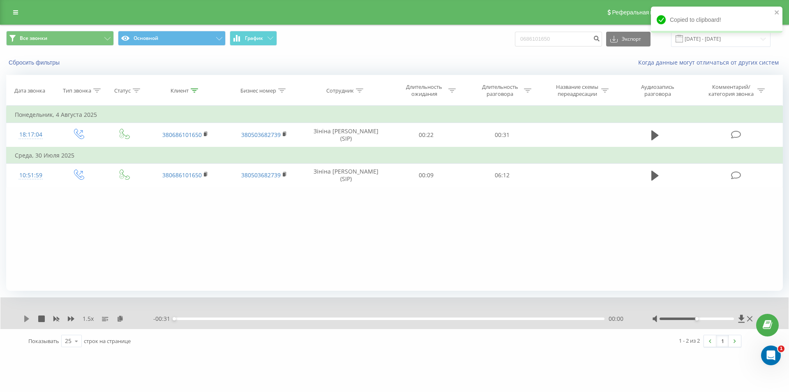
click at [25, 319] on icon at bounding box center [26, 318] width 5 height 7
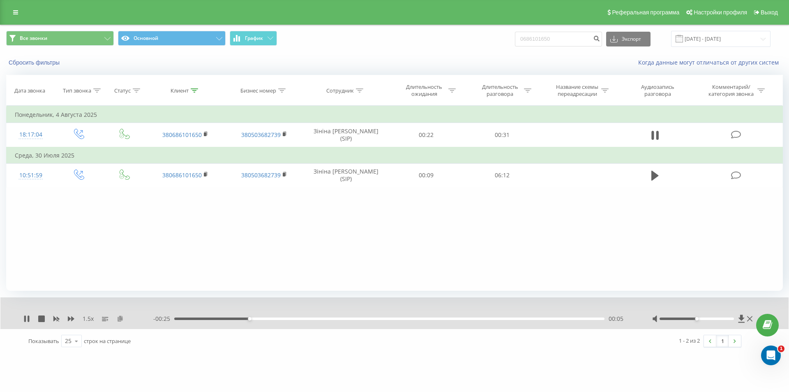
click at [122, 321] on icon at bounding box center [120, 318] width 7 height 6
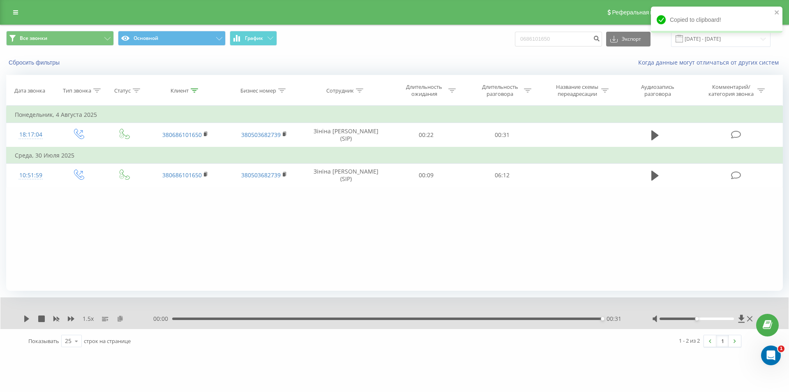
click at [119, 317] on icon at bounding box center [120, 318] width 7 height 6
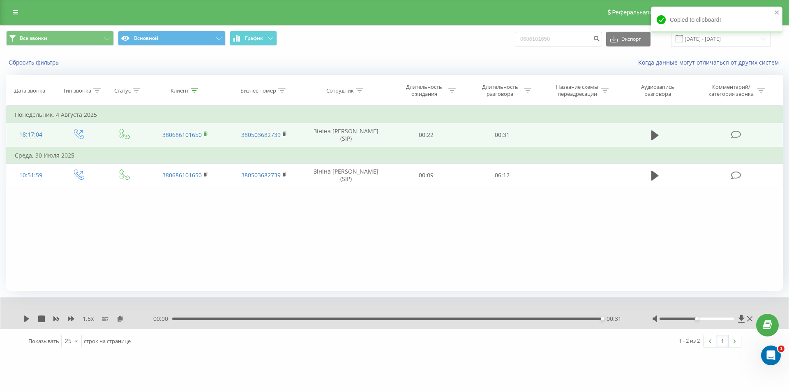
click at [206, 133] on rect at bounding box center [205, 134] width 2 height 4
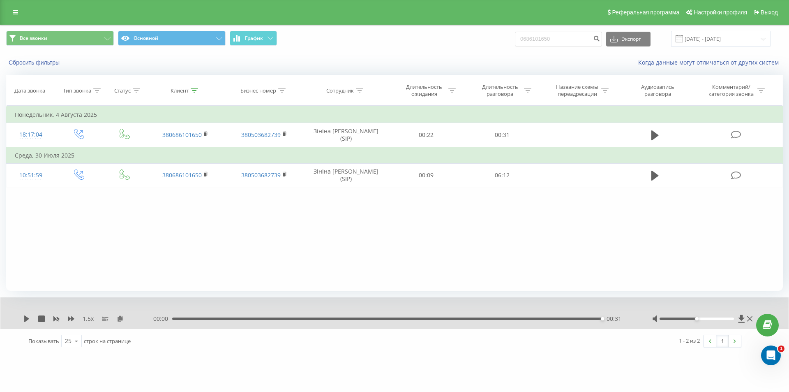
click at [270, 318] on div "00:31" at bounding box center [387, 318] width 430 height 2
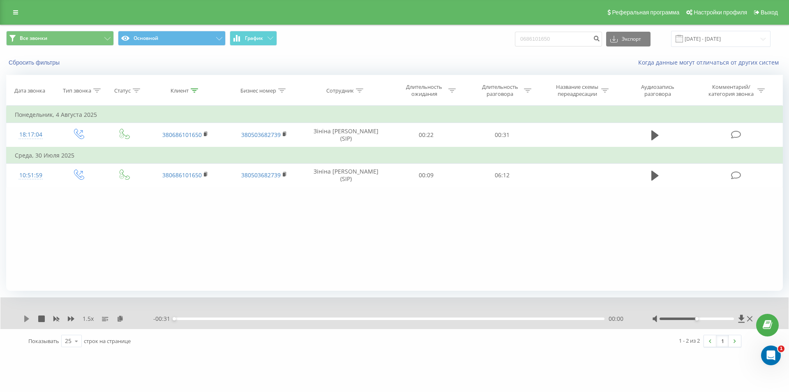
click at [29, 317] on icon at bounding box center [26, 318] width 7 height 7
click at [282, 319] on div "00:07" at bounding box center [389, 318] width 430 height 2
click at [26, 320] on icon at bounding box center [26, 318] width 5 height 7
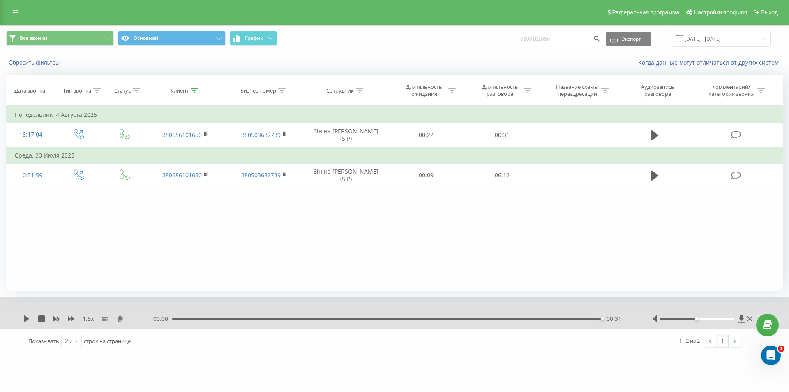
click at [189, 316] on div "00:00 00:31 00:31" at bounding box center [392, 318] width 478 height 8
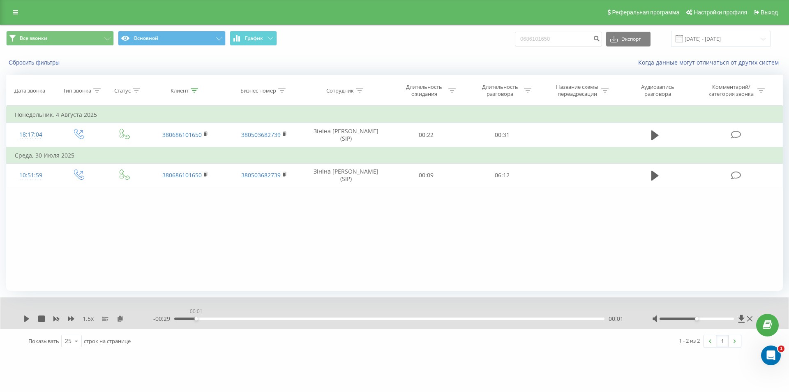
click at [194, 319] on div "00:01" at bounding box center [389, 318] width 430 height 2
click at [26, 316] on icon at bounding box center [26, 318] width 7 height 7
click at [119, 319] on icon at bounding box center [120, 318] width 7 height 6
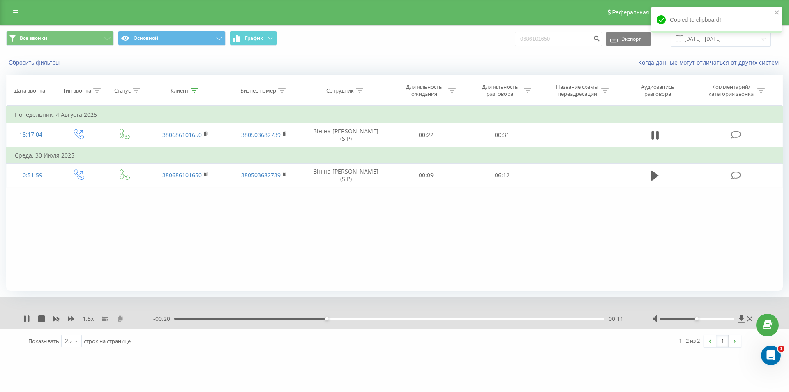
click at [121, 316] on icon at bounding box center [120, 318] width 7 height 6
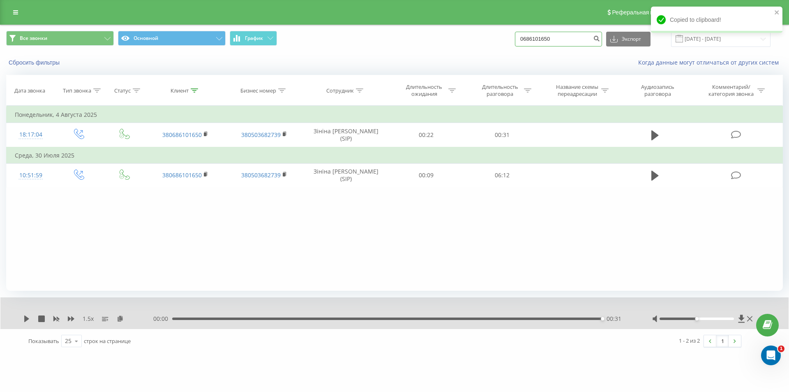
drag, startPoint x: 564, startPoint y: 44, endPoint x: 458, endPoint y: 45, distance: 105.6
click at [460, 45] on div "Все звонки Основной График 0686101650 Экспорт .csv .xls .xlsx [DATE] - [DATE]" at bounding box center [394, 39] width 777 height 16
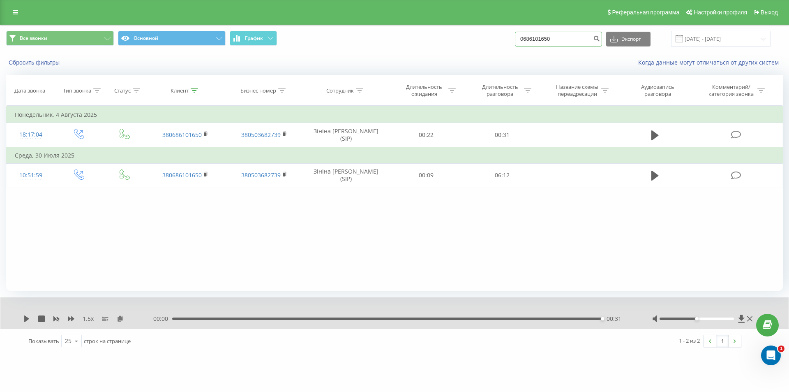
paste input "3800504750799"
type input "3800504750799"
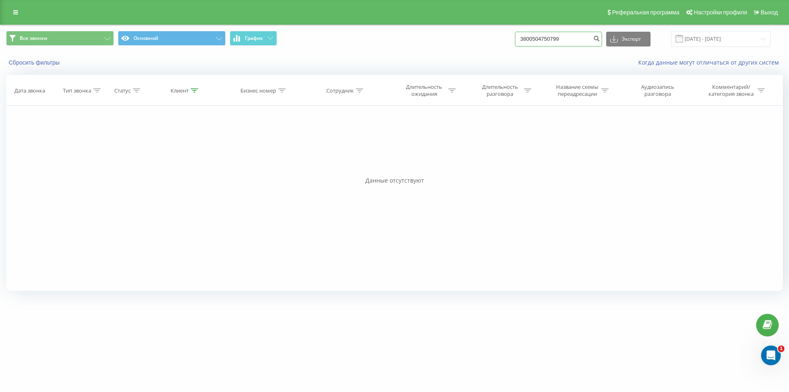
click at [570, 41] on input "3800504750799" at bounding box center [558, 39] width 87 height 15
drag, startPoint x: 573, startPoint y: 36, endPoint x: 432, endPoint y: 39, distance: 141.4
click div "Все звонки Основной График 3800504750799 Экспорт .csv .xls .xlsx 22.05.2025 - 2…"
paste input "953953644"
type input "380953953644"
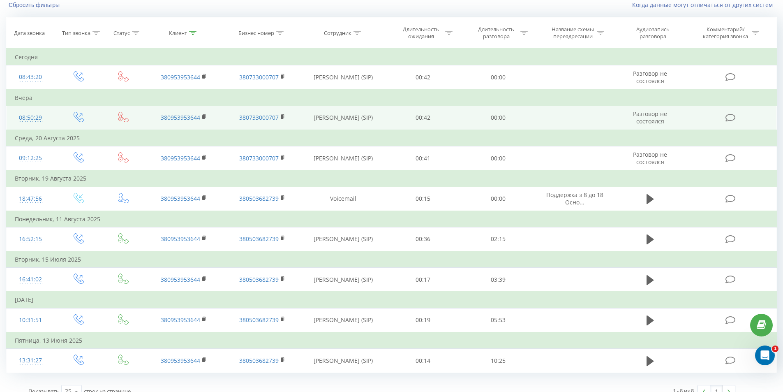
scroll to position [69, 0]
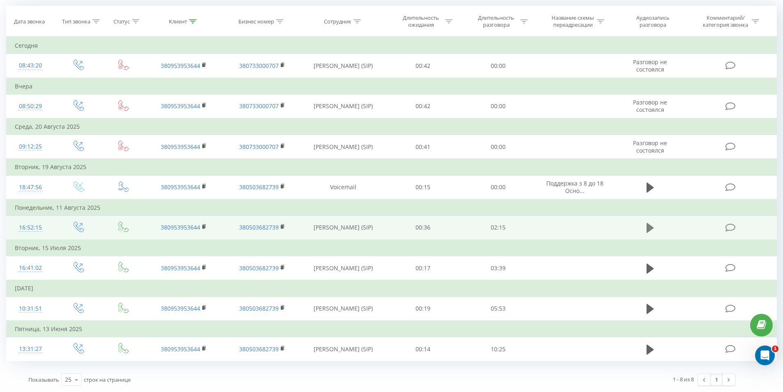
click at [649, 226] on icon at bounding box center [649, 228] width 7 height 10
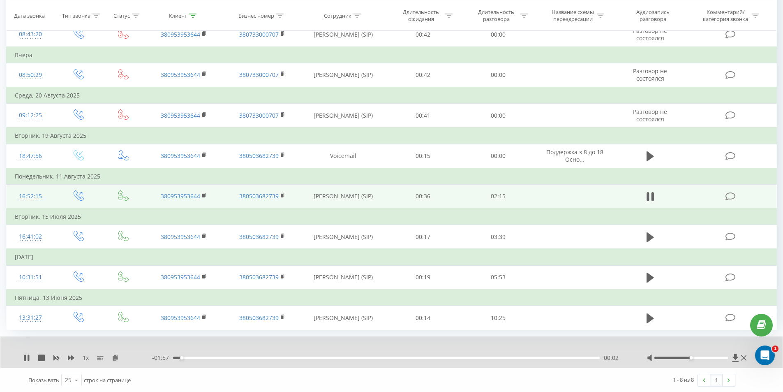
scroll to position [101, 0]
click at [69, 355] on icon at bounding box center [71, 357] width 7 height 7
click at [120, 358] on icon at bounding box center [120, 357] width 7 height 6
click at [26, 356] on icon at bounding box center [26, 357] width 7 height 7
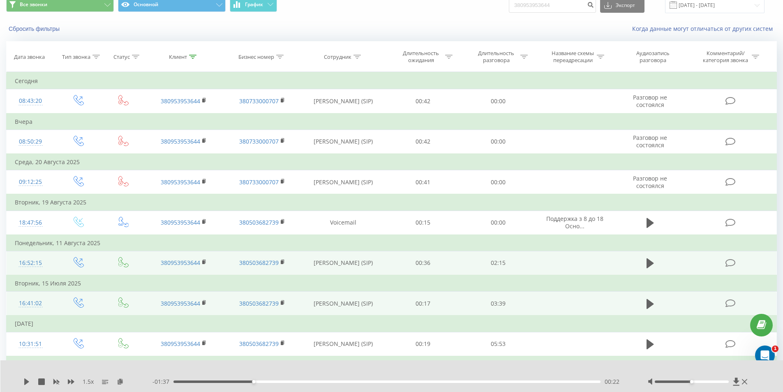
scroll to position [18, 0]
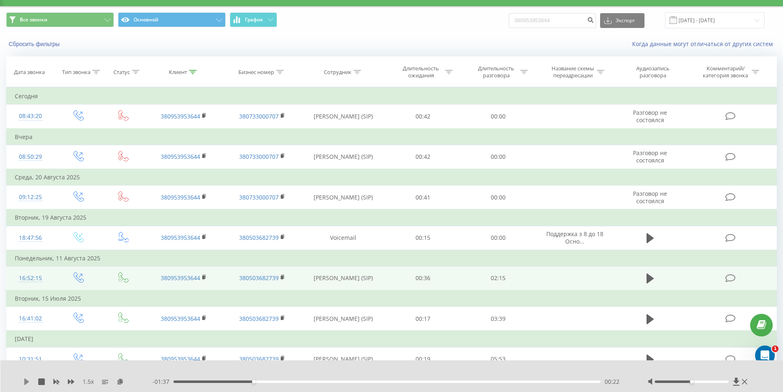
click at [25, 379] on icon at bounding box center [26, 381] width 5 height 7
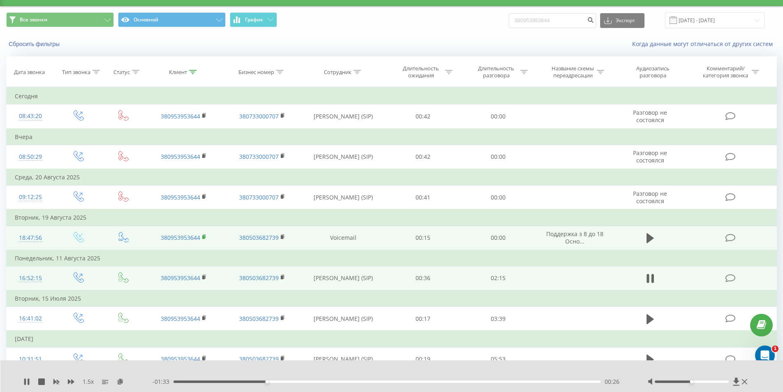
click at [204, 237] on rect at bounding box center [203, 237] width 2 height 4
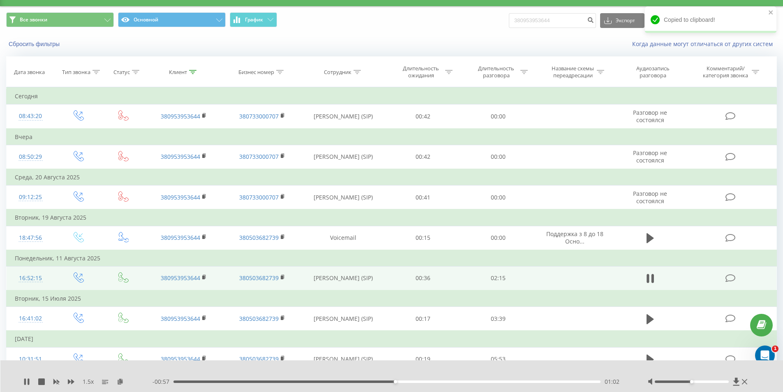
click at [202, 380] on div "- 00:57 01:02 01:02" at bounding box center [389, 381] width 475 height 8
click at [201, 380] on div "01:03" at bounding box center [386, 381] width 427 height 2
click at [480, 381] on div "01:26" at bounding box center [386, 381] width 427 height 2
click at [478, 381] on div "01:25" at bounding box center [386, 381] width 427 height 2
click at [467, 381] on div "01:22" at bounding box center [386, 381] width 427 height 2
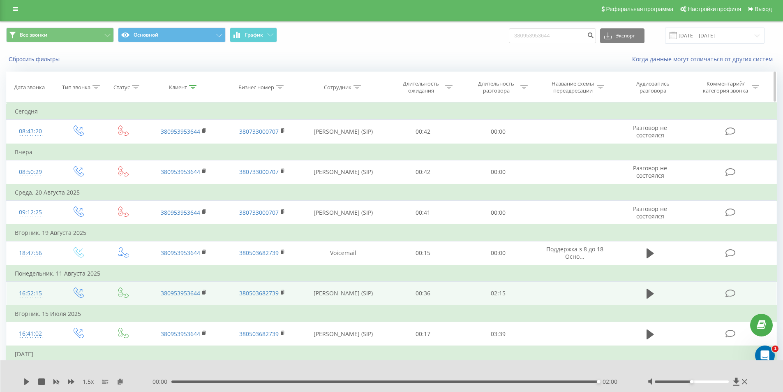
scroll to position [0, 0]
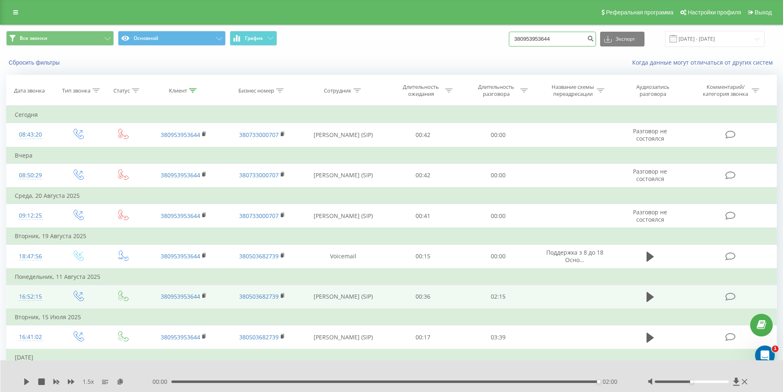
drag, startPoint x: 562, startPoint y: 40, endPoint x: 420, endPoint y: 43, distance: 142.2
click at [422, 44] on div "Все звонки Основной График 380953953644 Экспорт .csv .xls .xlsx 22.05.2025 - 22…" at bounding box center [391, 39] width 771 height 16
paste input "65931706"
type input "380965931706"
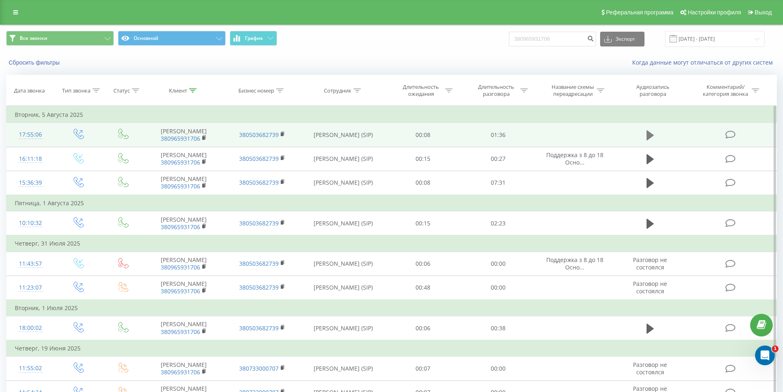
click at [652, 135] on icon at bounding box center [649, 135] width 7 height 12
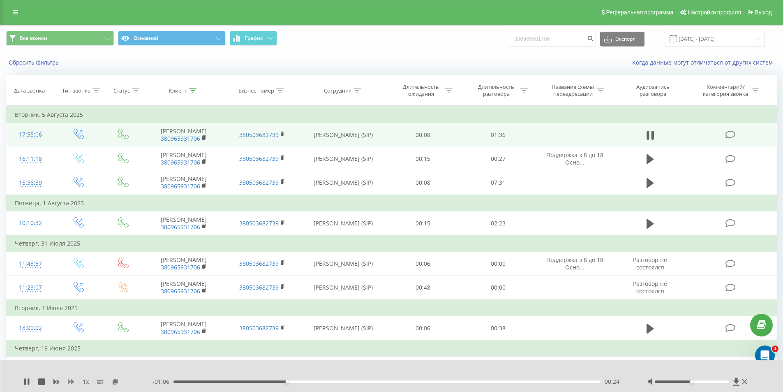
click at [70, 381] on icon at bounding box center [71, 381] width 7 height 5
click at [122, 379] on icon at bounding box center [120, 381] width 7 height 6
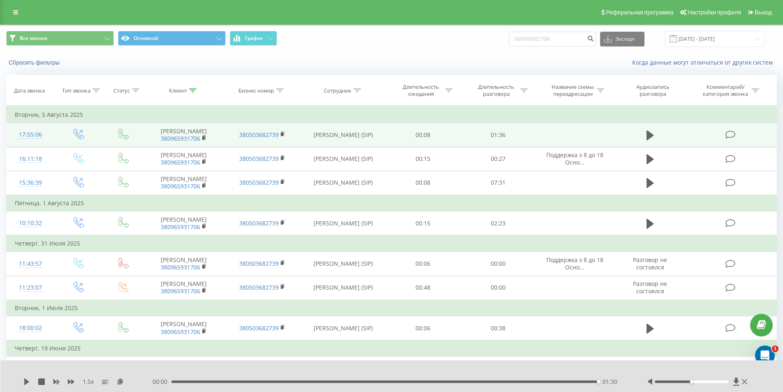
click at [242, 381] on div "01:30" at bounding box center [384, 381] width 427 height 2
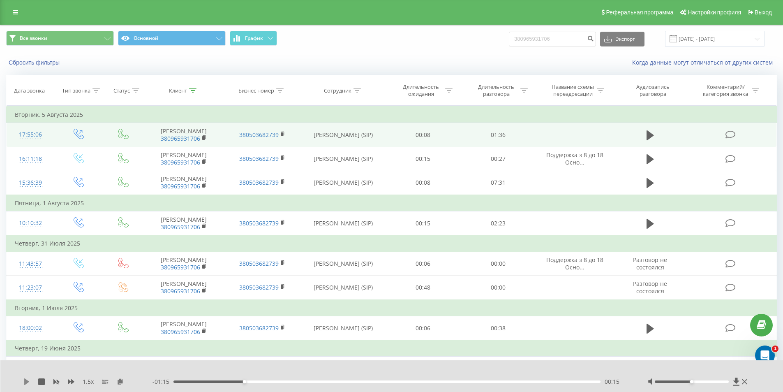
click at [28, 382] on icon at bounding box center [26, 381] width 5 height 7
click at [205, 140] on rect at bounding box center [203, 138] width 2 height 4
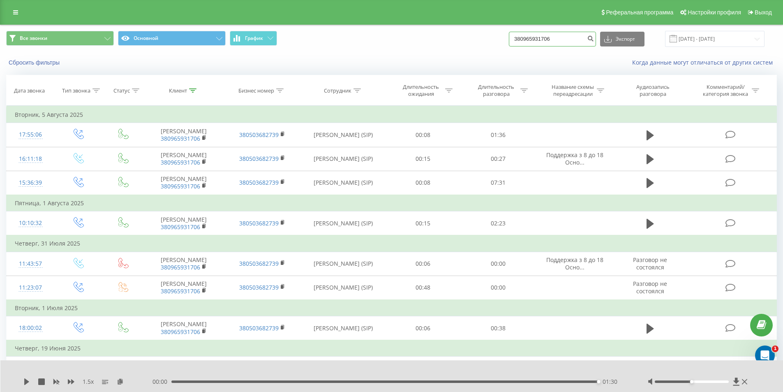
drag, startPoint x: 567, startPoint y: 39, endPoint x: 379, endPoint y: 44, distance: 188.3
click at [391, 45] on div "Все звонки Основной График 380965931706 Экспорт .csv .xls .xlsx 22.05.2025 - 22…" at bounding box center [391, 39] width 771 height 16
paste input "664099841"
type input "380664099841"
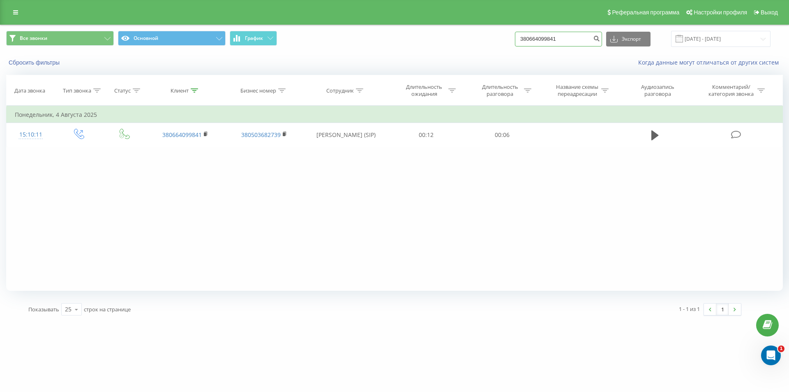
drag, startPoint x: 571, startPoint y: 39, endPoint x: 452, endPoint y: 34, distance: 118.5
click at [470, 42] on div "Все звонки Основной График 380664099841 Экспорт .csv .xls .xlsx [DATE] - [DATE]" at bounding box center [394, 39] width 777 height 16
paste input "97384383"
type input "380973843831"
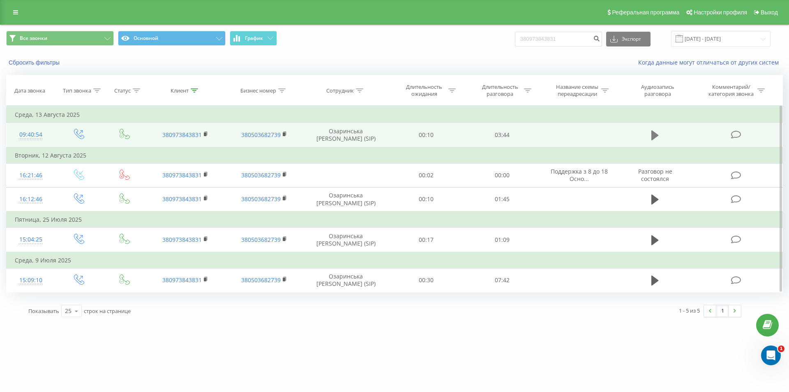
click at [652, 135] on icon at bounding box center [654, 135] width 7 height 10
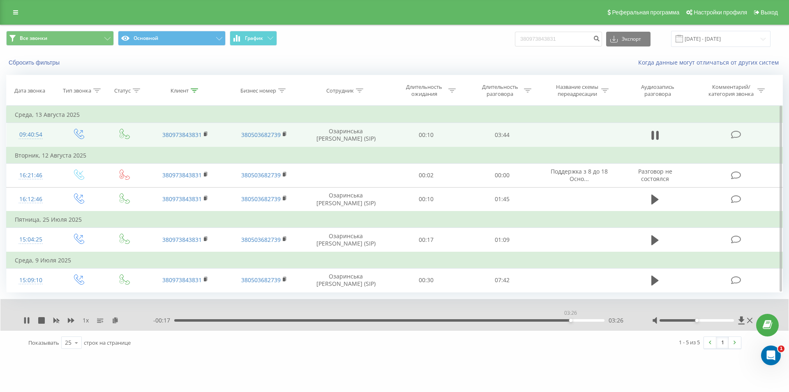
click at [570, 320] on div "03:26" at bounding box center [389, 320] width 430 height 2
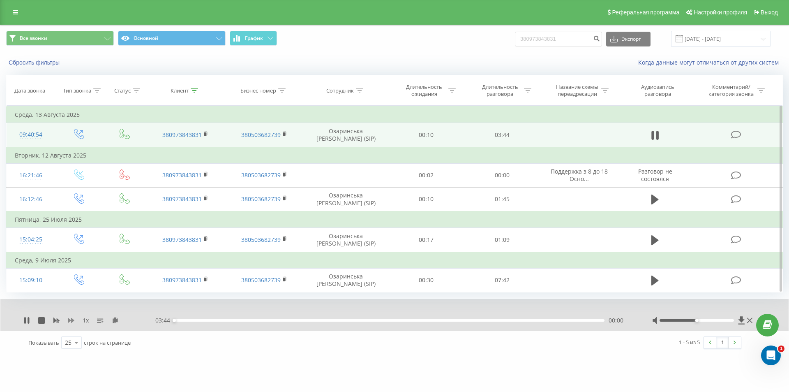
click at [71, 318] on icon at bounding box center [71, 320] width 7 height 7
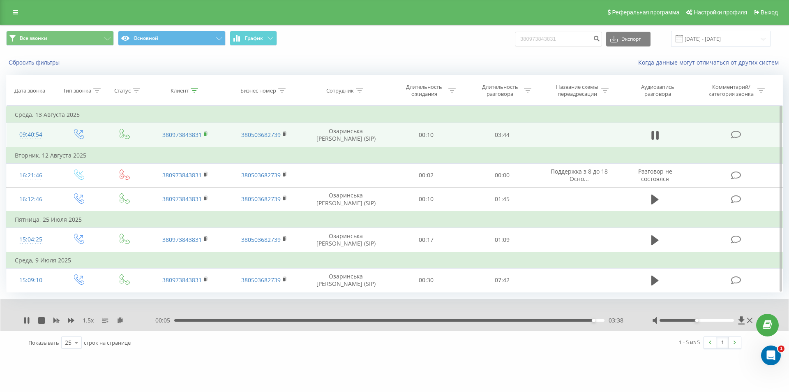
click at [206, 132] on icon at bounding box center [206, 134] width 5 height 6
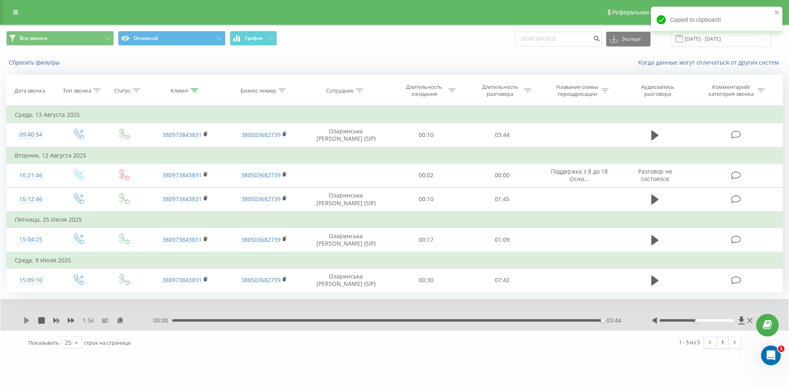
click at [26, 318] on icon at bounding box center [26, 320] width 5 height 7
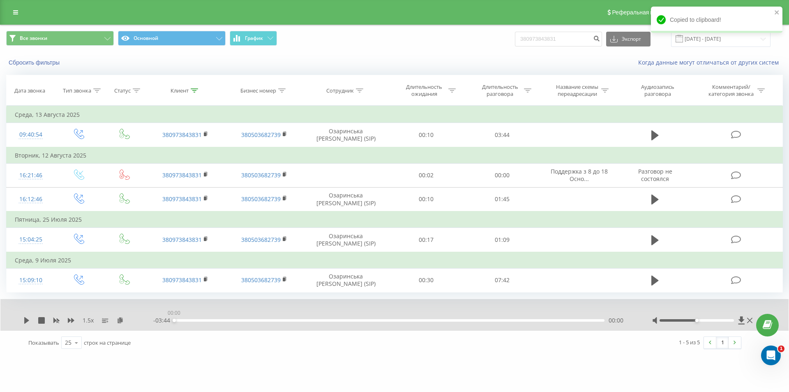
drag, startPoint x: 171, startPoint y: 319, endPoint x: 147, endPoint y: 320, distance: 24.3
click at [154, 320] on div "- 03:44 00:00 00:00" at bounding box center [392, 320] width 478 height 8
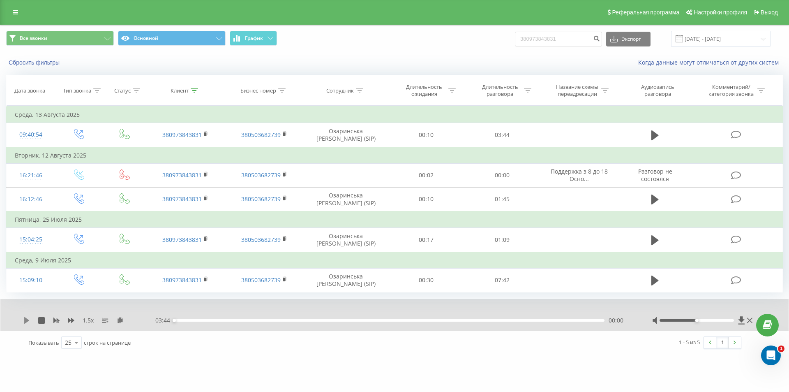
click at [28, 319] on icon at bounding box center [26, 320] width 5 height 7
click at [119, 320] on icon at bounding box center [120, 320] width 7 height 6
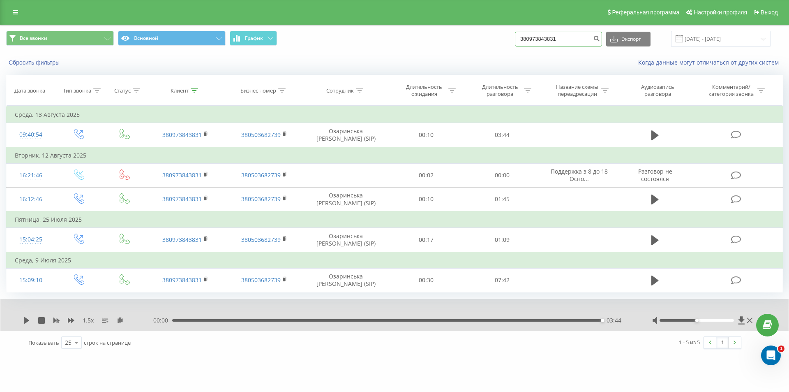
drag, startPoint x: 575, startPoint y: 39, endPoint x: 401, endPoint y: 43, distance: 173.9
click at [404, 43] on div "Все звонки Основной График 380973843831 Экспорт .csv .xls .xlsx 22.05.2025 - 22…" at bounding box center [394, 39] width 777 height 16
paste input "60247748"
type input "380960247748"
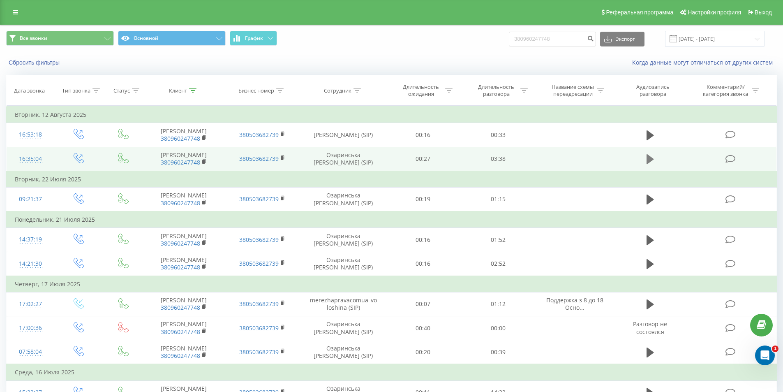
click at [651, 164] on icon at bounding box center [649, 159] width 7 height 10
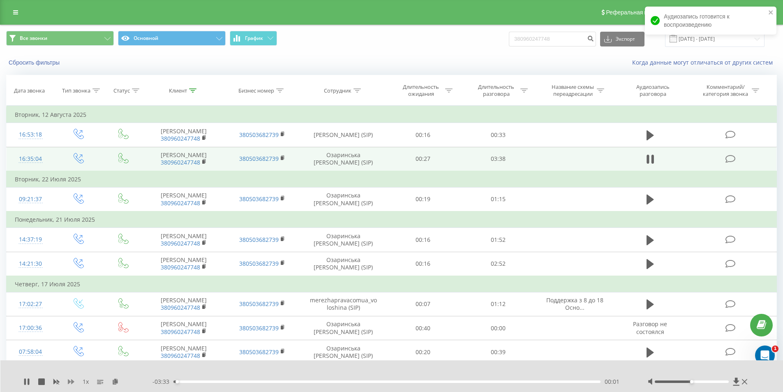
click at [72, 383] on icon at bounding box center [71, 381] width 7 height 5
click at [123, 382] on icon at bounding box center [120, 381] width 7 height 6
click at [205, 164] on icon at bounding box center [204, 162] width 5 height 6
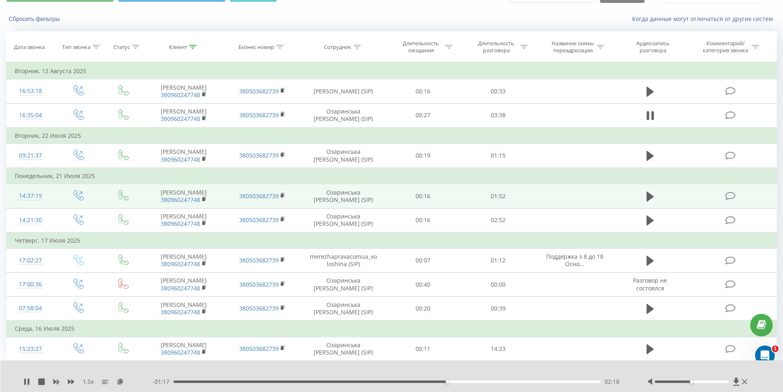
scroll to position [100, 0]
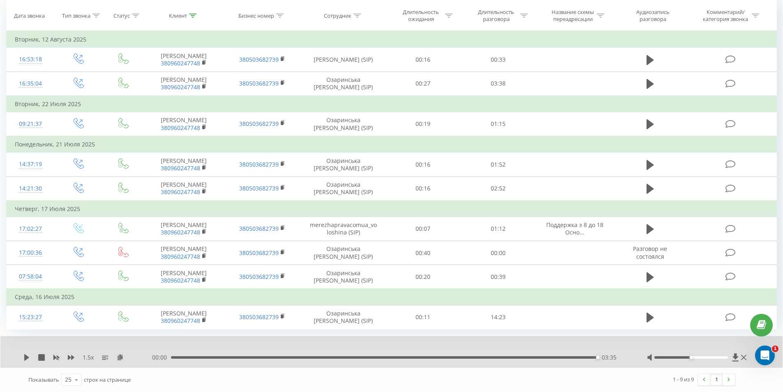
click at [515, 358] on div "03:35" at bounding box center [384, 357] width 427 height 2
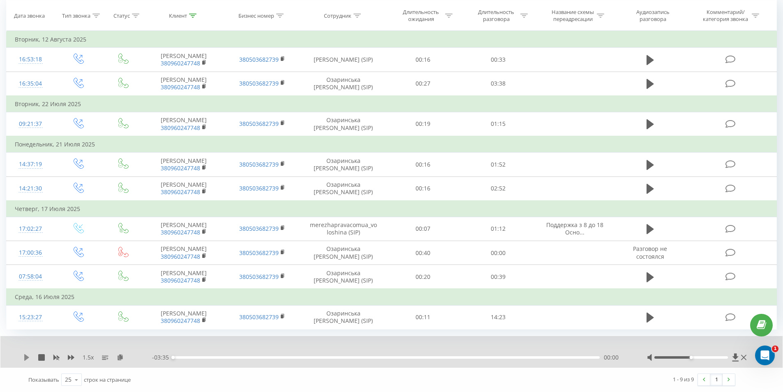
click at [26, 360] on icon at bounding box center [26, 357] width 7 height 7
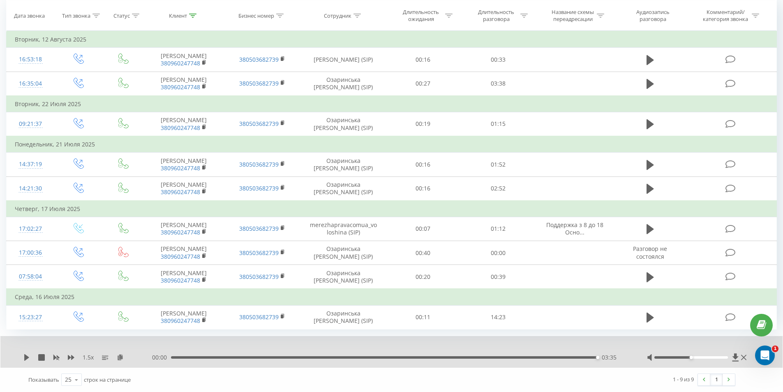
click at [584, 358] on div "03:35" at bounding box center [384, 357] width 427 height 2
click at [27, 361] on div "1.5 x" at bounding box center [87, 357] width 129 height 8
click at [27, 360] on icon at bounding box center [26, 357] width 7 height 7
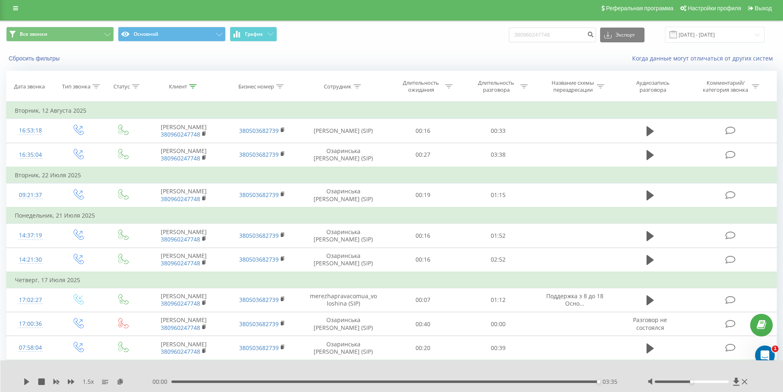
scroll to position [0, 0]
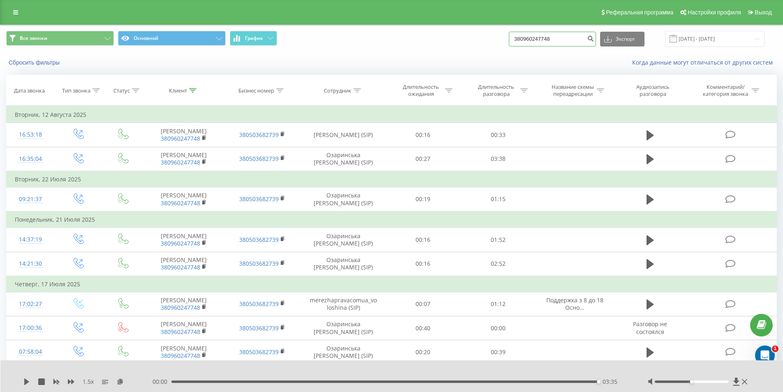
drag, startPoint x: 559, startPoint y: 40, endPoint x: 457, endPoint y: 50, distance: 102.8
click at [457, 50] on div "Все звонки Основной График 380960247748 Экспорт .csv .xls .xlsx 22.05.2025 - 22…" at bounding box center [391, 39] width 782 height 28
paste input "665923635"
type input "380665923635"
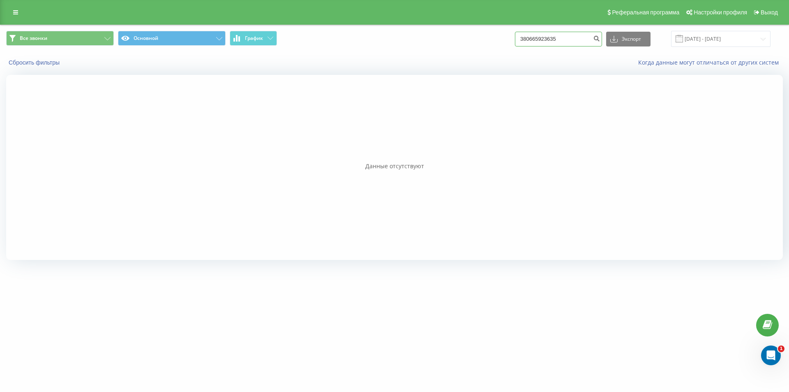
drag, startPoint x: 572, startPoint y: 37, endPoint x: 479, endPoint y: 39, distance: 93.3
click at [479, 39] on div "Все звонки Основной График 380665923635 Экспорт .csv .xls .xlsx [DATE] - [DATE]" at bounding box center [394, 39] width 777 height 16
click at [561, 37] on input "380665923635" at bounding box center [558, 39] width 87 height 15
drag, startPoint x: 566, startPoint y: 38, endPoint x: 471, endPoint y: 37, distance: 94.5
click at [475, 38] on div "Все звонки Основной График 380665923635 Экспорт .csv .xls .xlsx [DATE] - [DATE]" at bounding box center [394, 39] width 777 height 16
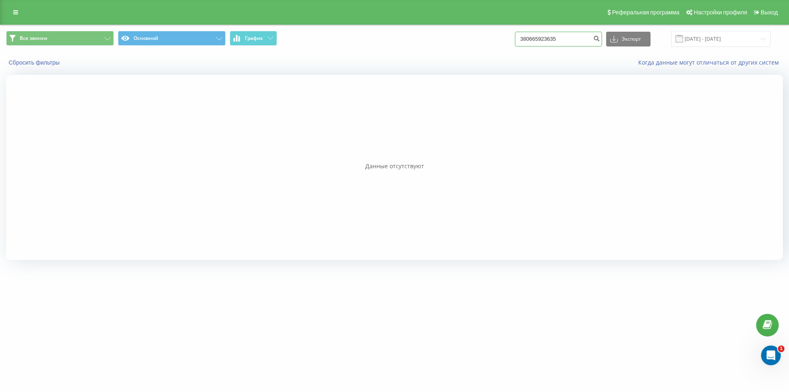
paste input "753330447"
type input "380753330447"
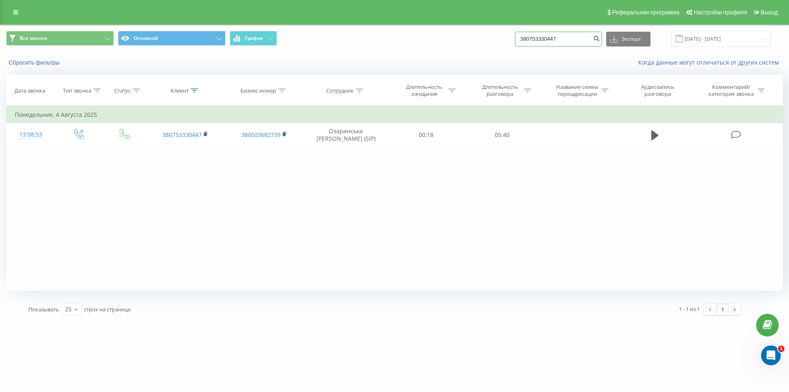
drag, startPoint x: 570, startPoint y: 34, endPoint x: 408, endPoint y: 42, distance: 161.7
click at [428, 42] on div "Все звонки Основной График 380753330447 Экспорт .csv .xls .xlsx [DATE] - [DATE]" at bounding box center [394, 39] width 777 height 16
paste input "686616359"
type input "380686616359"
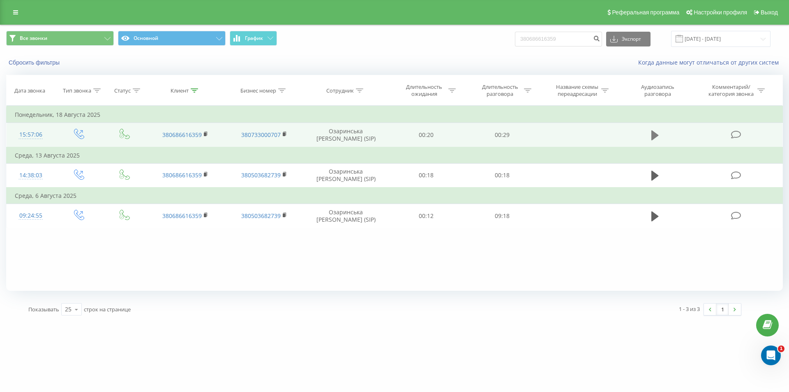
click at [656, 133] on icon at bounding box center [654, 135] width 7 height 12
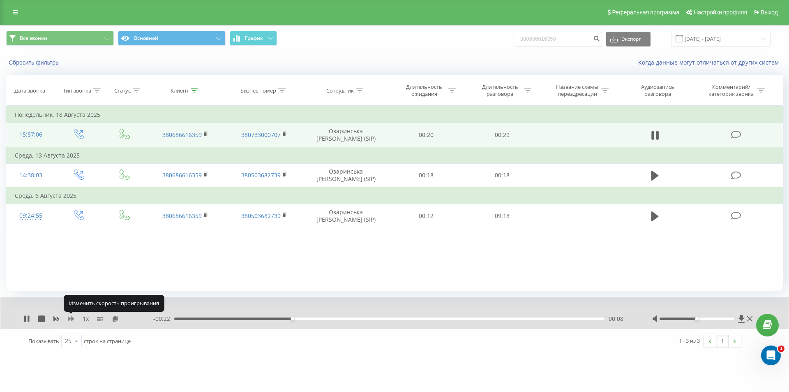
click at [69, 319] on icon at bounding box center [71, 318] width 7 height 5
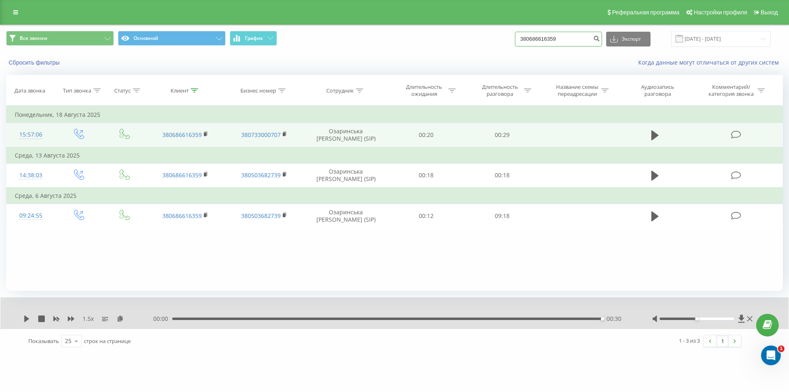
drag, startPoint x: 576, startPoint y: 39, endPoint x: 445, endPoint y: 45, distance: 130.4
click at [446, 45] on div "Все звонки Основной График 380686616359 Экспорт .csv .xls .xlsx 22.05.2025 - 22…" at bounding box center [394, 39] width 777 height 16
paste input "32923248"
type input "380632923248"
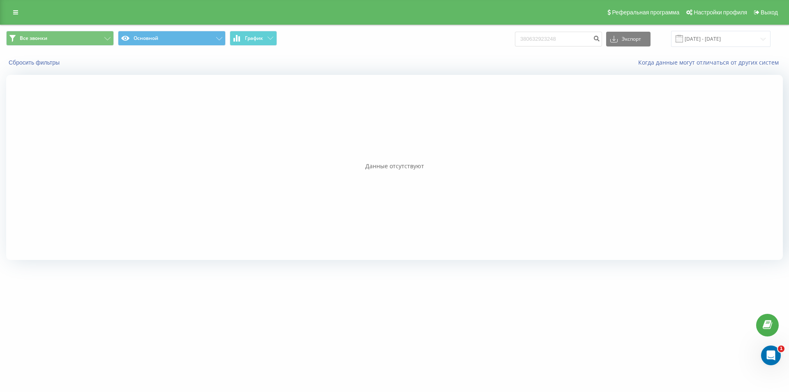
click at [115, 185] on div at bounding box center [394, 167] width 777 height 185
click at [565, 41] on input "380632923248" at bounding box center [558, 39] width 87 height 15
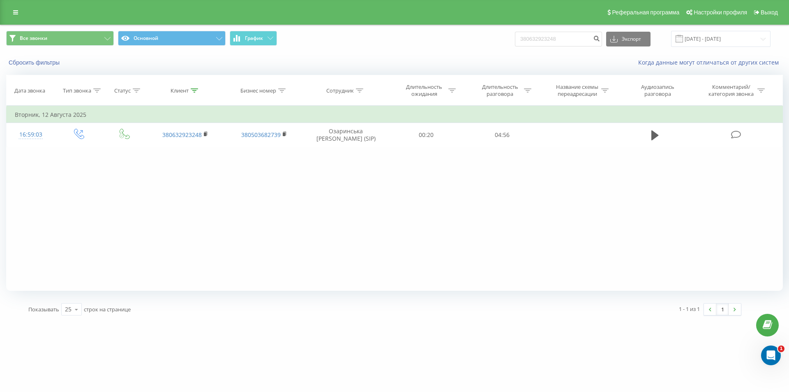
click at [650, 188] on div "Фильтровать по условию Равно Введите значение Отмена OK Фильтровать по условию …" at bounding box center [394, 198] width 777 height 185
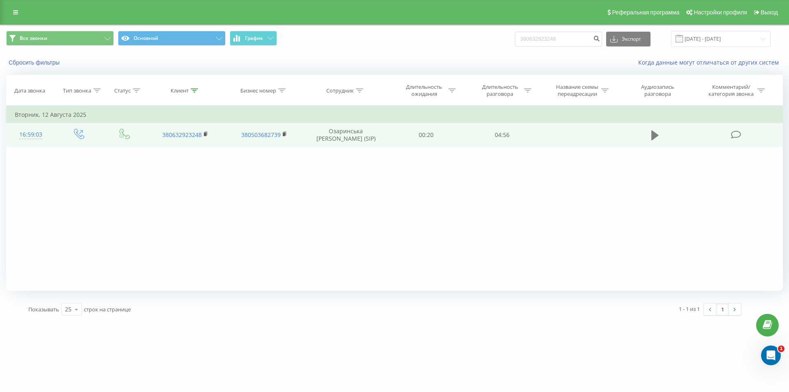
click at [653, 133] on icon at bounding box center [654, 135] width 7 height 10
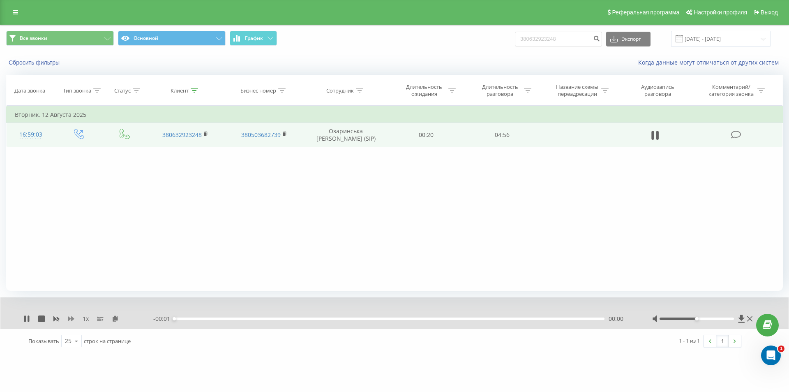
click at [69, 316] on icon at bounding box center [71, 318] width 7 height 7
click at [122, 318] on icon at bounding box center [120, 318] width 7 height 6
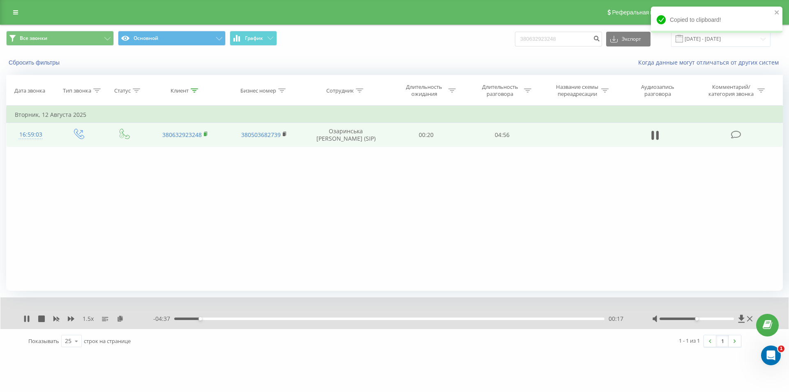
click at [205, 136] on rect at bounding box center [205, 134] width 2 height 4
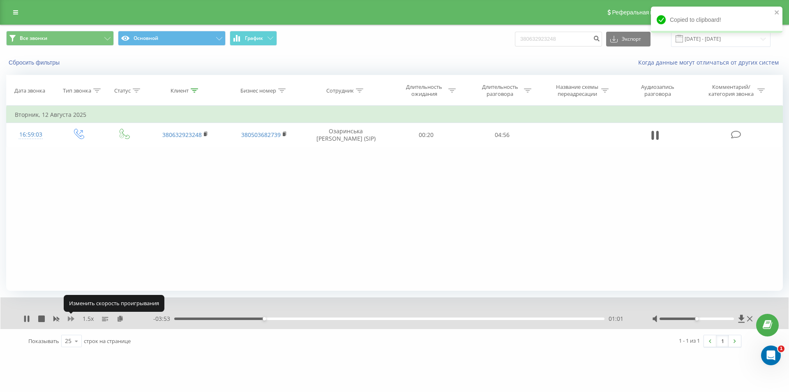
click at [72, 319] on icon at bounding box center [71, 318] width 7 height 5
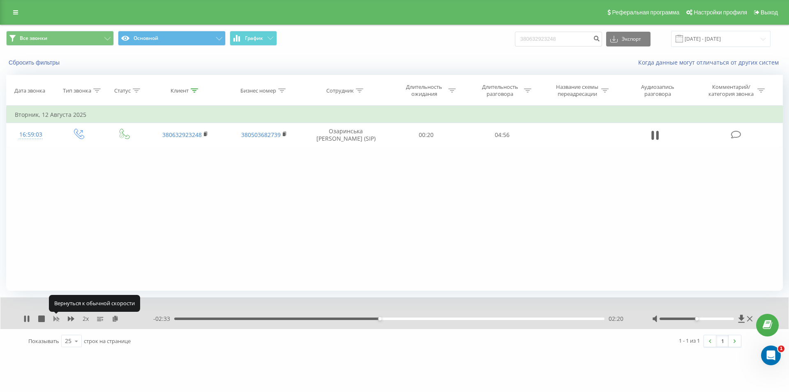
click at [56, 319] on icon at bounding box center [56, 318] width 6 height 5
click at [71, 320] on icon at bounding box center [71, 318] width 7 height 7
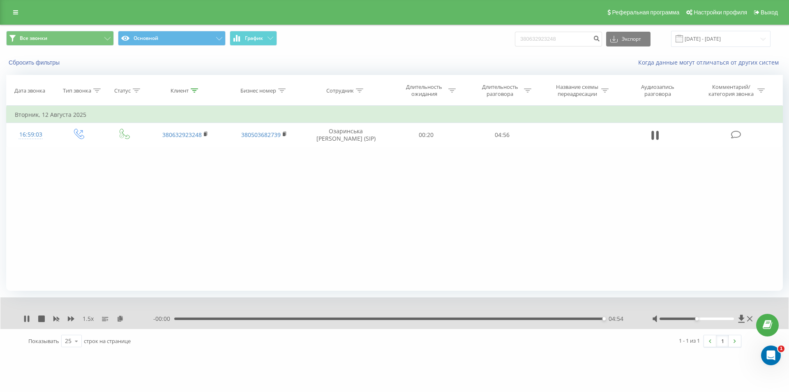
click at [407, 320] on div "04:54" at bounding box center [389, 318] width 430 height 2
click at [24, 316] on icon at bounding box center [25, 318] width 2 height 7
click at [24, 319] on icon at bounding box center [26, 318] width 7 height 7
click at [440, 319] on div "03:12" at bounding box center [389, 318] width 430 height 2
click at [399, 317] on div "04:54" at bounding box center [387, 318] width 430 height 2
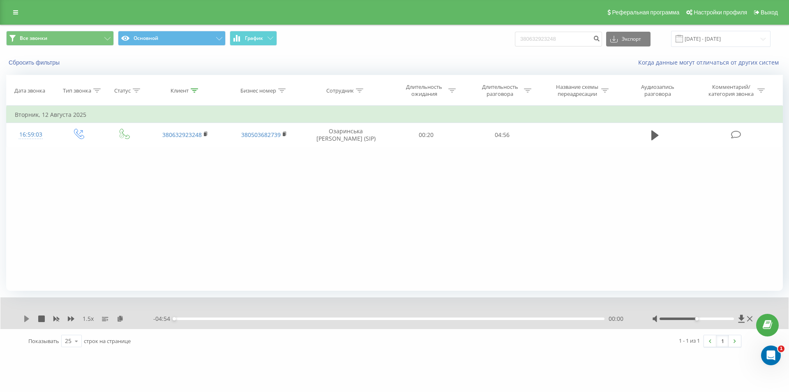
click at [28, 320] on icon at bounding box center [26, 318] width 7 height 7
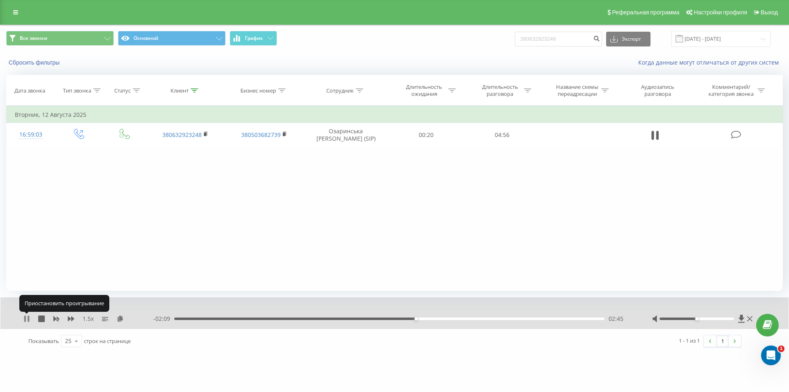
click at [25, 318] on icon at bounding box center [25, 318] width 2 height 7
click at [570, 319] on div "02:46" at bounding box center [389, 318] width 430 height 2
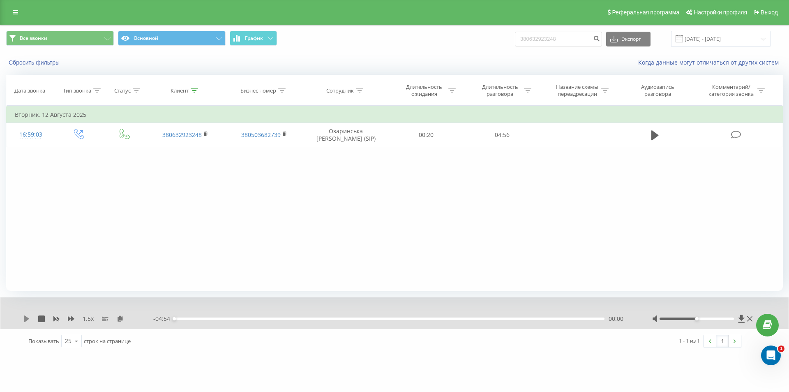
click at [25, 320] on icon at bounding box center [26, 318] width 5 height 7
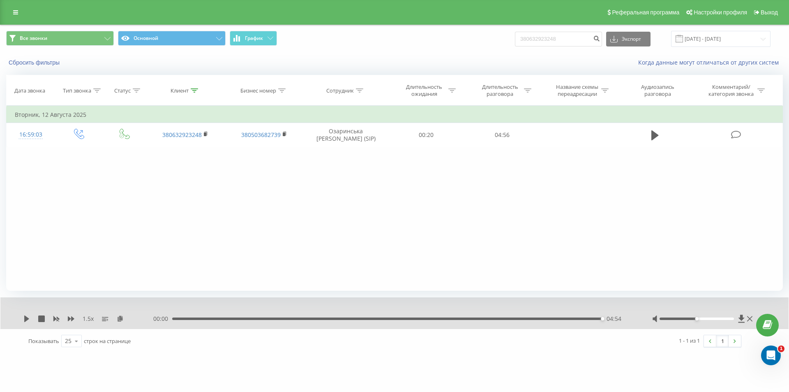
click at [381, 318] on div "04:54" at bounding box center [387, 318] width 430 height 2
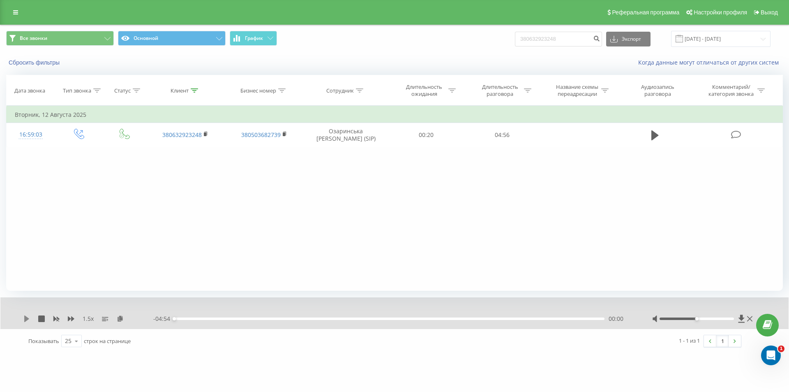
click at [26, 318] on icon at bounding box center [26, 318] width 5 height 7
click at [123, 321] on icon at bounding box center [120, 318] width 7 height 6
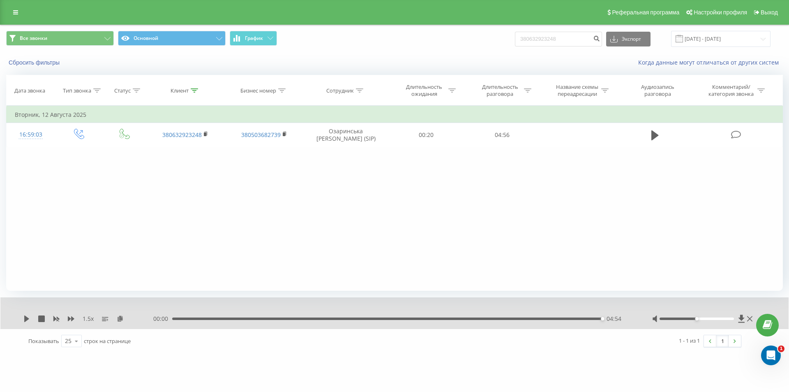
click at [138, 193] on div "Фильтровать по условию Равно Введите значение Отмена OK Фильтровать по условию …" at bounding box center [394, 198] width 777 height 185
click at [391, 319] on div "04:54" at bounding box center [387, 318] width 430 height 2
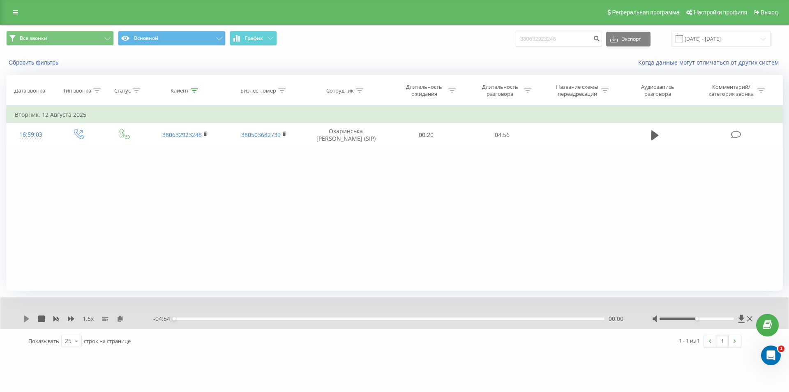
click at [27, 317] on icon at bounding box center [26, 318] width 5 height 7
click at [26, 319] on icon at bounding box center [25, 318] width 2 height 7
click at [120, 318] on icon at bounding box center [120, 318] width 7 height 6
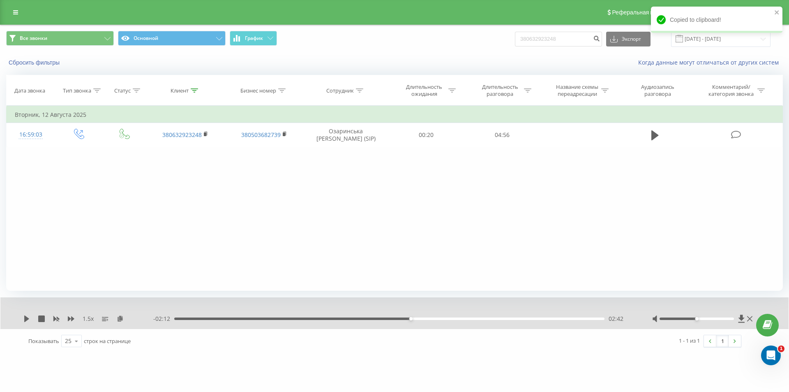
click at [142, 226] on div "Фильтровать по условию Равно Введите значение Отмена OK Фильтровать по условию …" at bounding box center [394, 198] width 777 height 185
click at [401, 318] on div "02:35" at bounding box center [389, 318] width 430 height 2
click at [30, 318] on div "1.5 x" at bounding box center [88, 318] width 130 height 8
click at [26, 317] on icon at bounding box center [26, 318] width 5 height 7
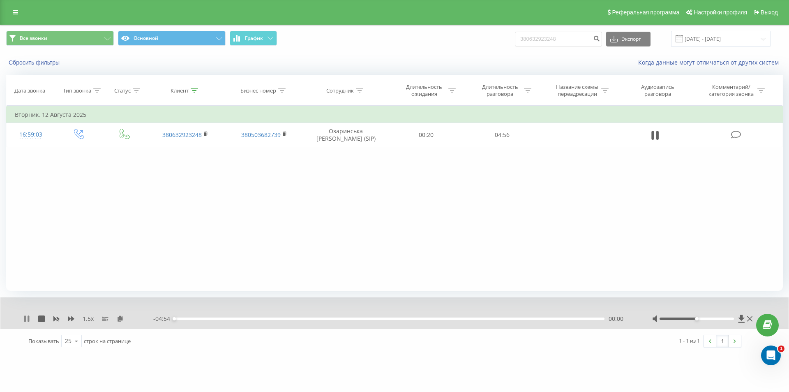
click at [25, 320] on icon at bounding box center [25, 318] width 2 height 7
click at [121, 318] on icon at bounding box center [120, 318] width 7 height 6
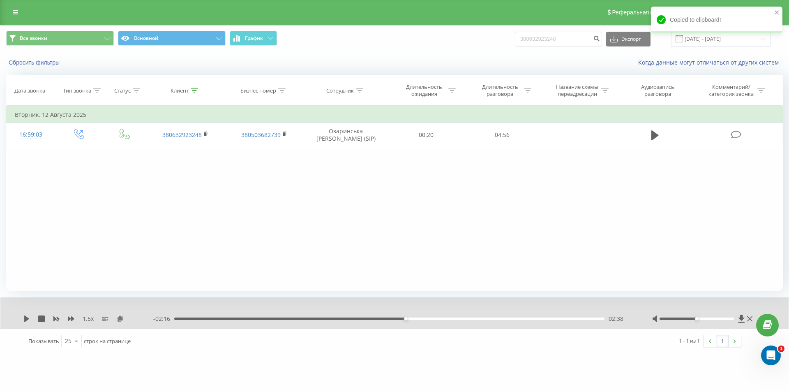
click at [518, 236] on div "Фильтровать по условию Равно Введите значение Отмена OK Фильтровать по условию …" at bounding box center [394, 198] width 777 height 185
click at [107, 224] on div "Фильтровать по условию Равно Введите значение Отмена OK Фильтровать по условию …" at bounding box center [394, 198] width 777 height 185
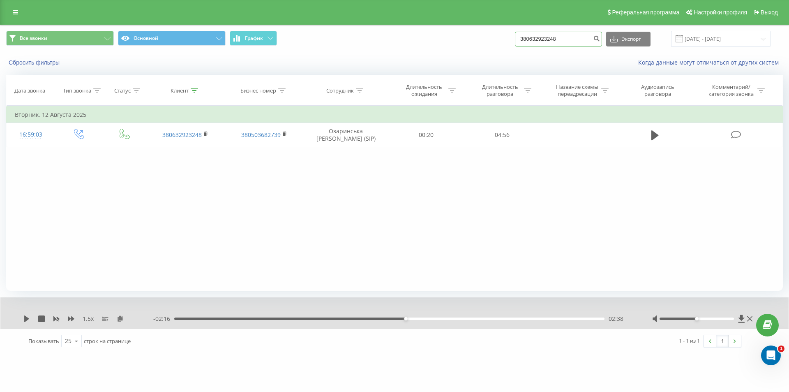
drag, startPoint x: 573, startPoint y: 37, endPoint x: 434, endPoint y: 39, distance: 139.3
click at [435, 40] on div "Все звонки Основной График 380632923248 Экспорт .csv .xls .xlsx 22.05.2025 - 22…" at bounding box center [394, 39] width 777 height 16
paste input "74774844"
type input "380674774844"
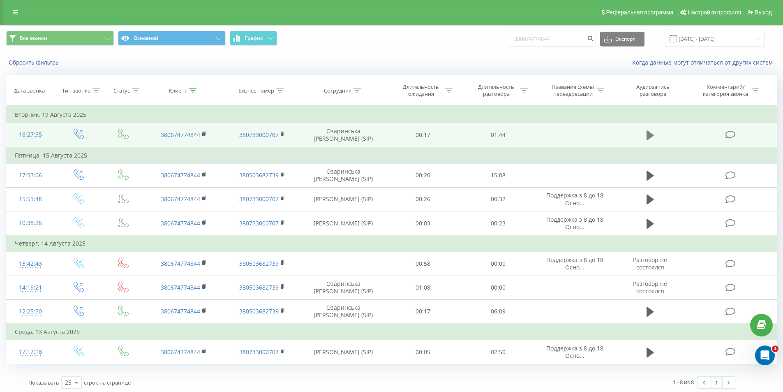
click at [647, 136] on icon at bounding box center [649, 135] width 7 height 10
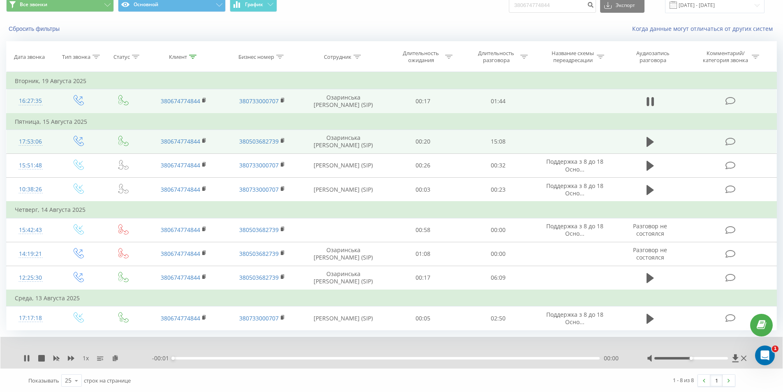
scroll to position [35, 0]
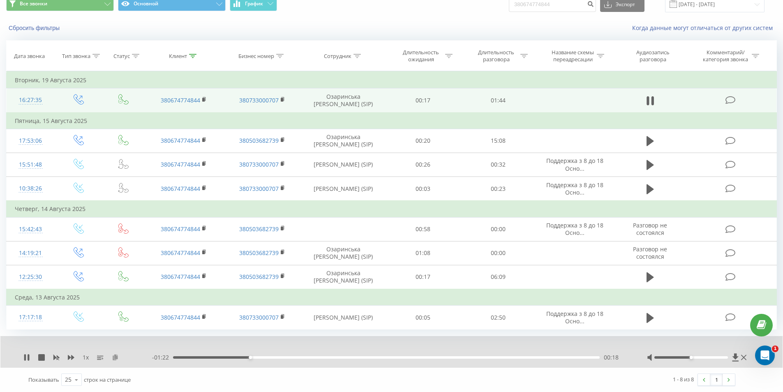
click at [115, 355] on icon at bounding box center [115, 357] width 7 height 6
click at [203, 99] on rect at bounding box center [203, 100] width 2 height 4
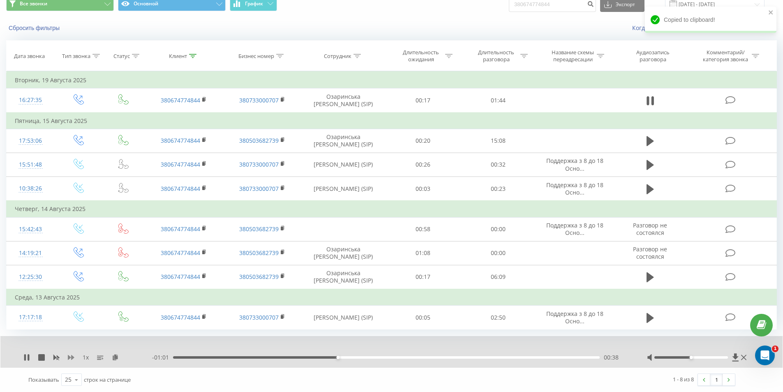
click at [69, 358] on icon at bounding box center [71, 357] width 7 height 5
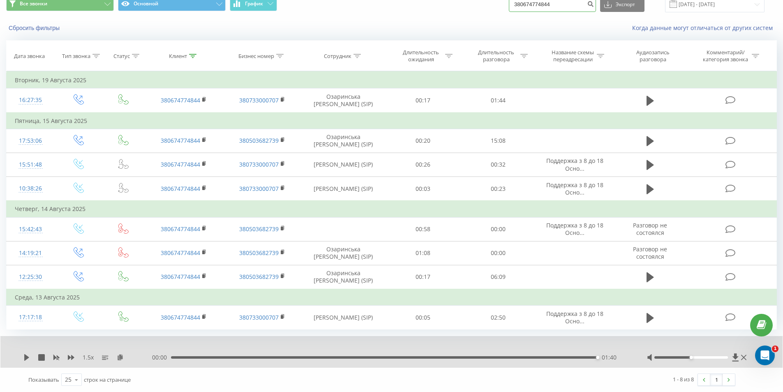
scroll to position [33, 0]
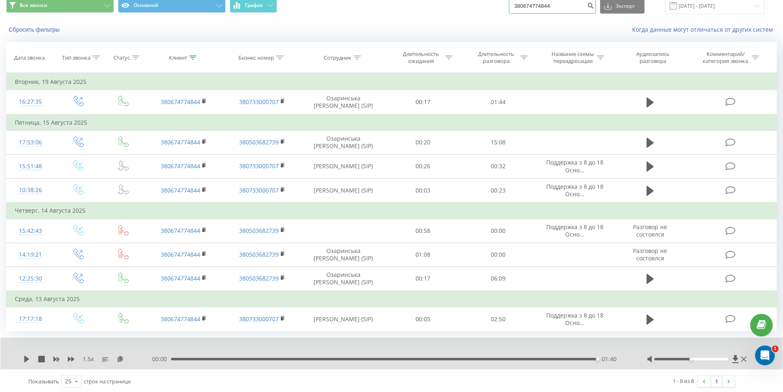
drag, startPoint x: 560, startPoint y: 7, endPoint x: 448, endPoint y: 18, distance: 112.7
click at [455, 17] on div "Все звонки Основной График 380674774844 Экспорт .csv .xls .xlsx 22.05.2025 - 22…" at bounding box center [391, 6] width 782 height 28
paste input "505149741"
type input "380505149741"
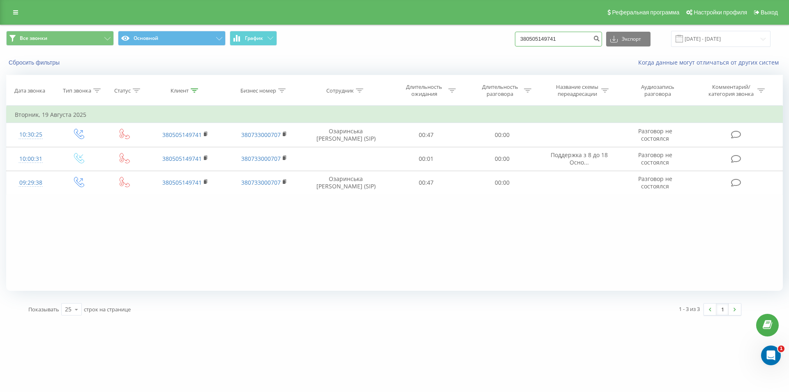
drag, startPoint x: 567, startPoint y: 42, endPoint x: 441, endPoint y: 43, distance: 125.8
click at [448, 42] on div "Все звонки Основной График 380505149741 Экспорт .csv .xls .xlsx [DATE] - [DATE]" at bounding box center [394, 39] width 777 height 16
paste input "978040726"
type input "380978040726"
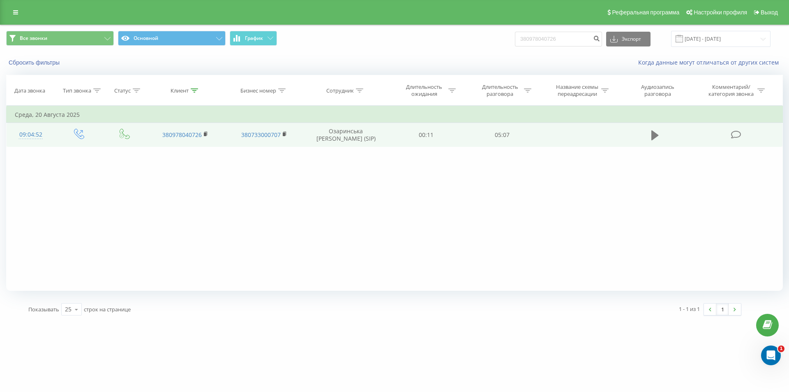
click at [657, 133] on icon at bounding box center [654, 135] width 7 height 12
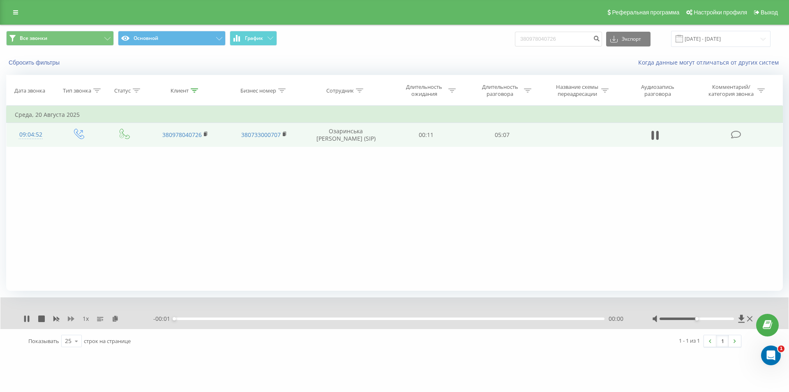
click at [71, 316] on icon at bounding box center [71, 318] width 7 height 7
click at [120, 318] on icon at bounding box center [120, 318] width 7 height 6
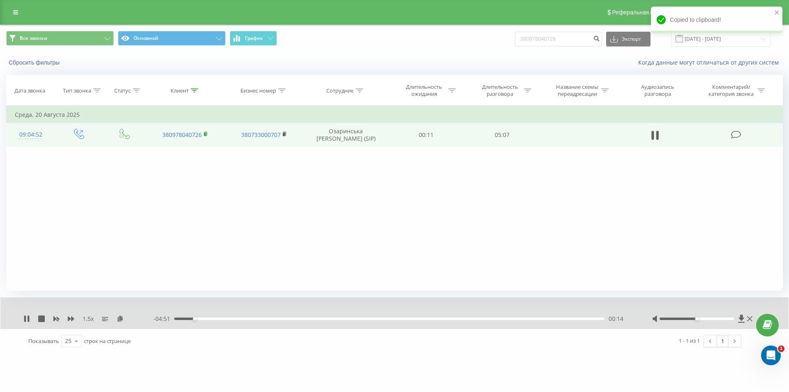
click at [205, 133] on rect at bounding box center [205, 134] width 2 height 4
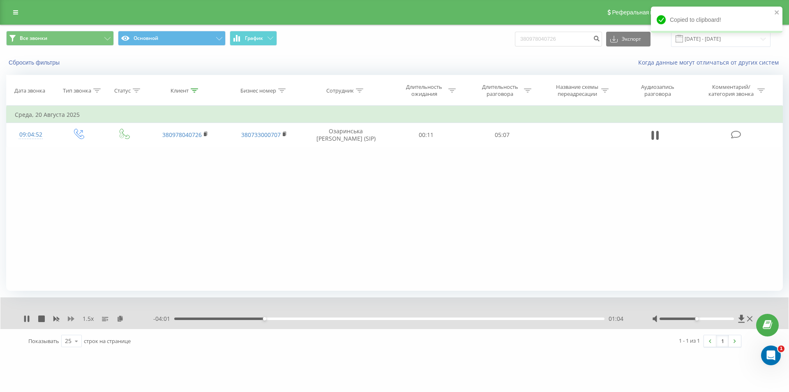
click at [68, 319] on icon at bounding box center [71, 318] width 7 height 5
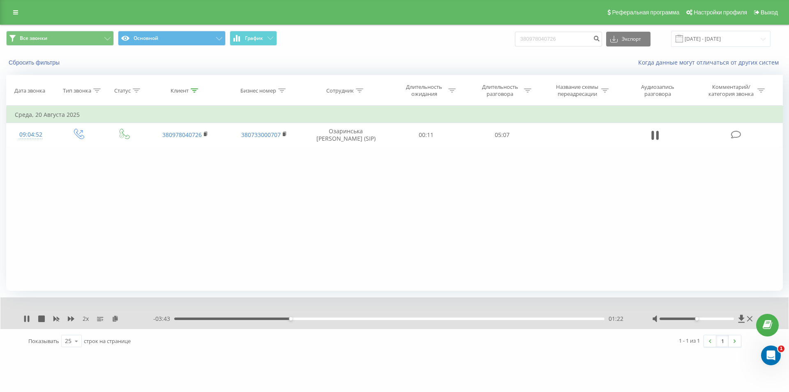
click at [303, 318] on div "01:22" at bounding box center [389, 318] width 430 height 2
click at [315, 318] on div "01:32" at bounding box center [389, 318] width 430 height 2
click at [330, 318] on div "01:50" at bounding box center [389, 318] width 430 height 2
click at [351, 318] on div "01:51" at bounding box center [389, 318] width 430 height 2
click at [340, 317] on div "02:07" at bounding box center [389, 318] width 430 height 2
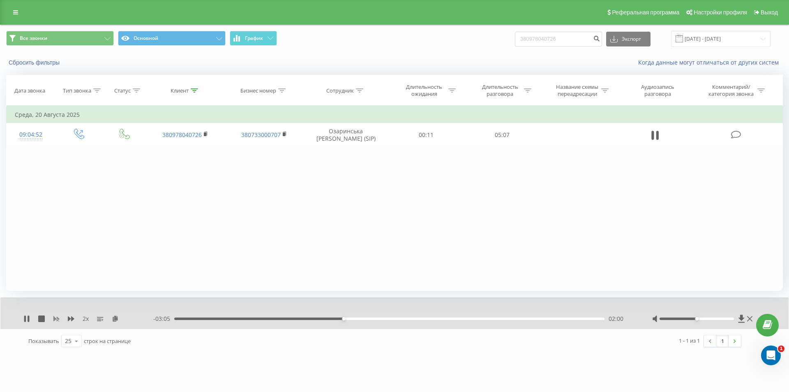
click at [57, 317] on icon at bounding box center [56, 318] width 6 height 5
click at [72, 318] on icon at bounding box center [71, 318] width 7 height 5
drag, startPoint x: 286, startPoint y: 272, endPoint x: 240, endPoint y: 231, distance: 61.1
click at [240, 231] on div "Фильтровать по условию Равно Введите значение Отмена OK Фильтровать по условию …" at bounding box center [394, 198] width 777 height 185
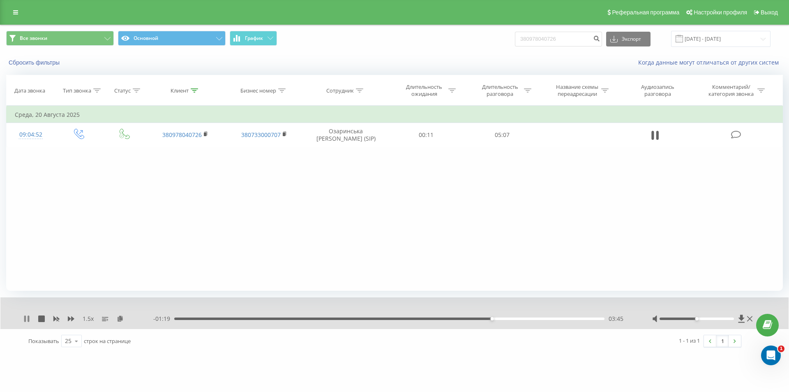
click at [27, 316] on icon at bounding box center [26, 318] width 7 height 7
click at [126, 210] on div "Фильтровать по условию Равно Введите значение Отмена OK Фильтровать по условию …" at bounding box center [394, 198] width 777 height 185
click at [25, 314] on div "1.5 x - 01:19 03:46 03:46" at bounding box center [394, 313] width 788 height 32
click at [27, 316] on icon at bounding box center [26, 318] width 7 height 7
click at [55, 318] on icon at bounding box center [56, 318] width 6 height 5
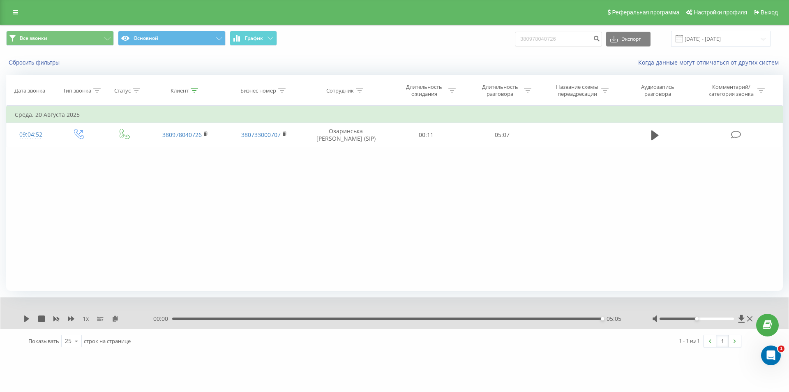
click at [583, 320] on div "05:05" at bounding box center [387, 318] width 430 height 2
click at [28, 319] on icon at bounding box center [26, 318] width 5 height 7
click at [71, 319] on icon at bounding box center [71, 318] width 7 height 7
click at [448, 318] on div "05:05" at bounding box center [387, 318] width 430 height 2
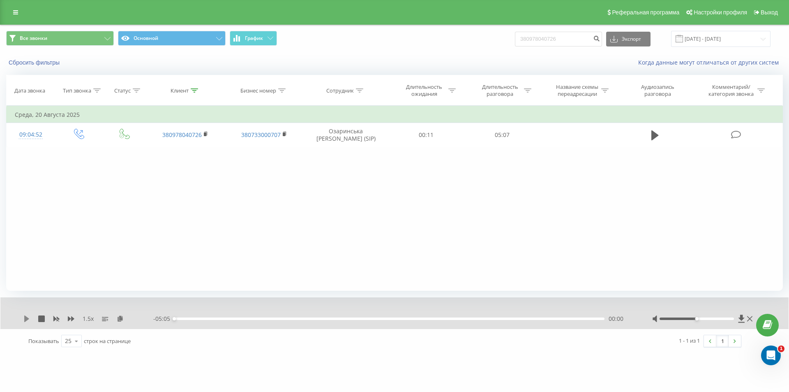
click at [26, 317] on icon at bounding box center [26, 318] width 5 height 7
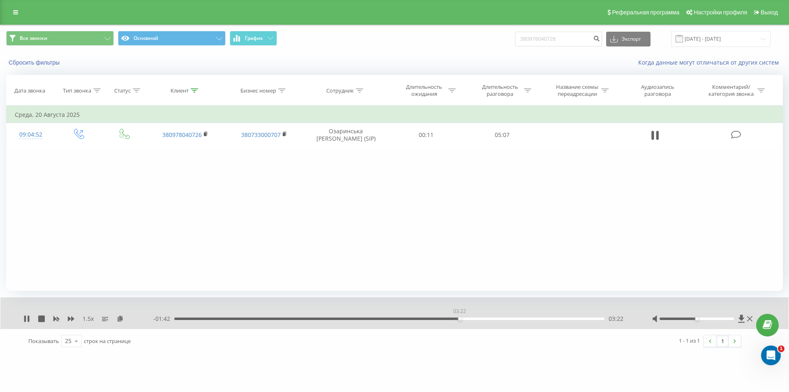
click at [459, 318] on div "03:22" at bounding box center [389, 318] width 430 height 2
click at [468, 318] on div "03:24" at bounding box center [389, 318] width 430 height 2
click at [476, 319] on div "03:34" at bounding box center [389, 318] width 430 height 2
click at [485, 319] on div "03:35" at bounding box center [389, 318] width 430 height 2
click at [497, 318] on div "03:49" at bounding box center [389, 318] width 430 height 2
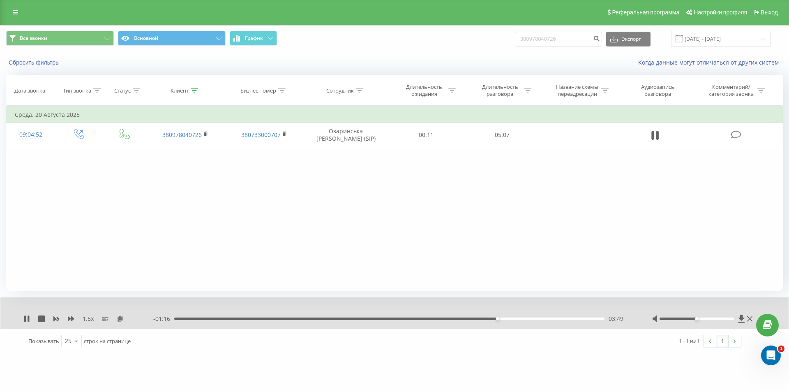
click at [508, 319] on div "03:49" at bounding box center [389, 318] width 430 height 2
click at [56, 317] on icon at bounding box center [56, 318] width 7 height 7
click at [72, 316] on icon at bounding box center [71, 318] width 7 height 7
click at [528, 317] on div "04:11" at bounding box center [389, 318] width 430 height 2
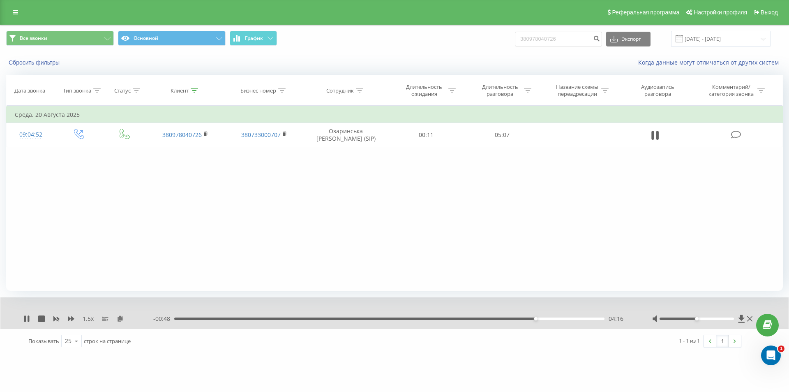
click at [514, 318] on div "04:16" at bounding box center [389, 318] width 430 height 2
click at [506, 318] on div "04:04" at bounding box center [389, 318] width 430 height 2
click at [58, 317] on icon at bounding box center [56, 318] width 7 height 7
click at [26, 319] on icon at bounding box center [26, 318] width 7 height 7
click at [25, 317] on icon at bounding box center [26, 318] width 5 height 7
